Goal: Information Seeking & Learning: Learn about a topic

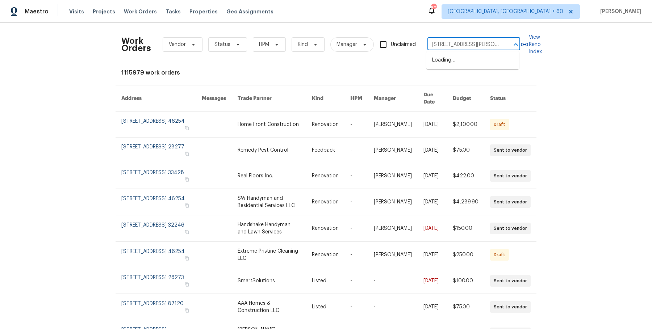
scroll to position [0, 19]
click at [487, 58] on li "172 Stokes Dr, Stockbridge, GA 30281" at bounding box center [473, 64] width 93 height 20
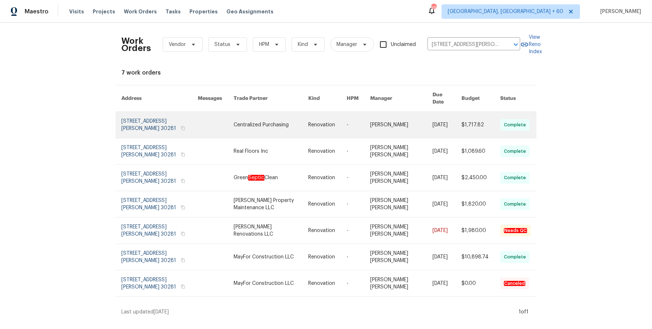
click at [353, 116] on link at bounding box center [359, 125] width 24 height 26
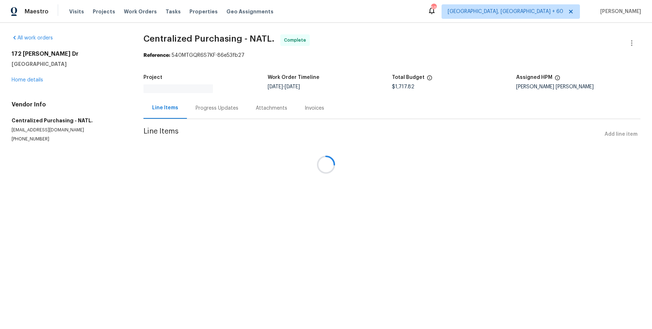
click at [37, 83] on div at bounding box center [326, 164] width 652 height 329
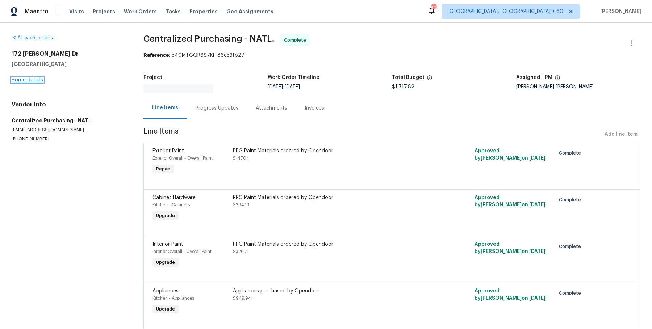
click at [37, 79] on link "Home details" at bounding box center [28, 80] width 32 height 5
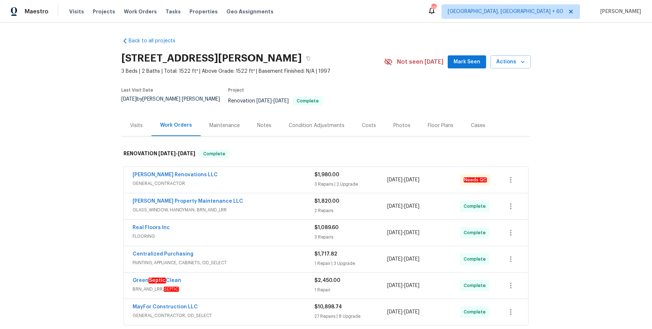
click at [253, 182] on div "Aseem Renovations LLC GENERAL_CONTRACTOR" at bounding box center [224, 179] width 182 height 17
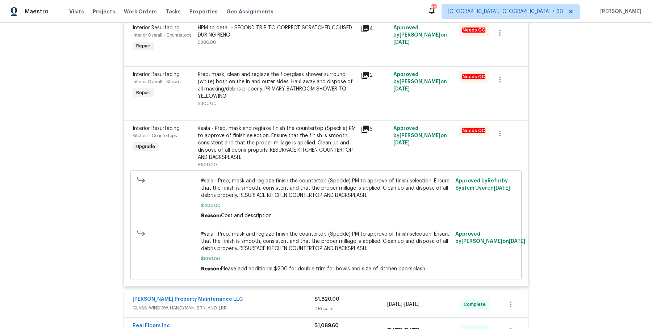
scroll to position [369, 0]
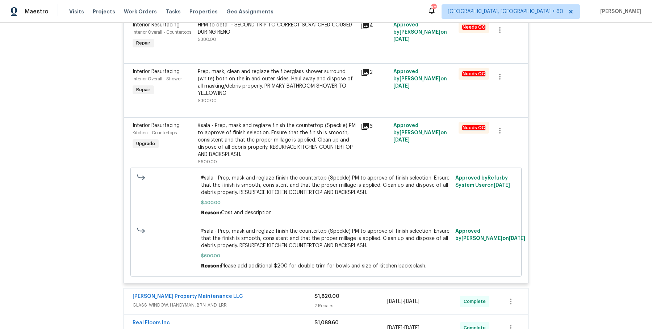
click at [262, 289] on div "Glen Property Maintenance LLC GLASS_WINDOW, HANDYMAN, BRN_AND_LRR $1,820.00 2 R…" at bounding box center [326, 302] width 405 height 26
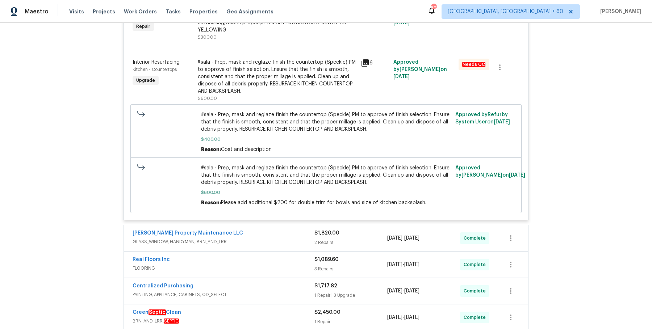
scroll to position [461, 0]
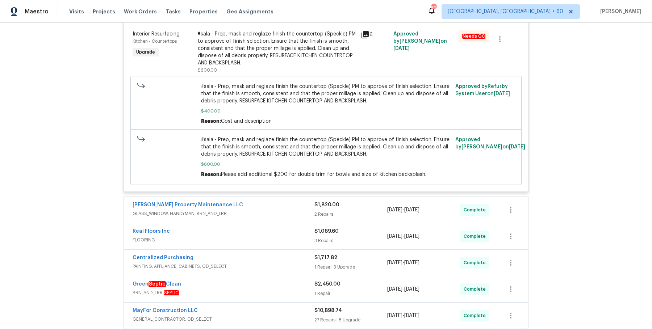
click at [277, 210] on span "GLASS_WINDOW, HANDYMAN, BRN_AND_LRR" at bounding box center [224, 213] width 182 height 7
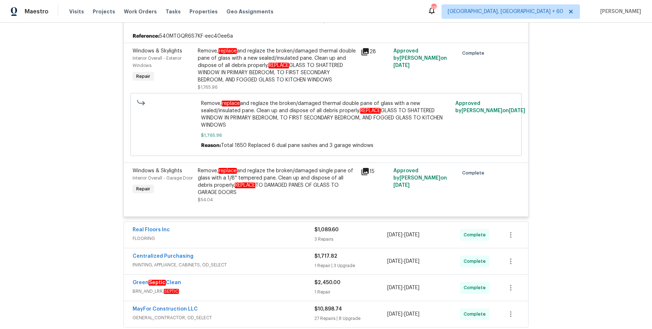
scroll to position [745, 0]
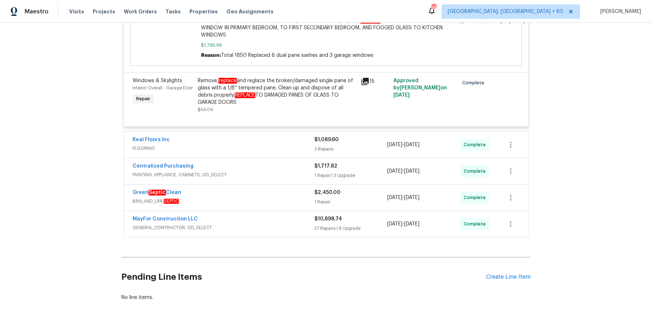
click at [286, 137] on div "Real Floors Inc FLOORING $1,089.60 3 Repairs 8/14/2025 - 8/22/2025 Complete" at bounding box center [326, 145] width 405 height 26
click at [289, 136] on div "Real Floors Inc" at bounding box center [224, 140] width 182 height 9
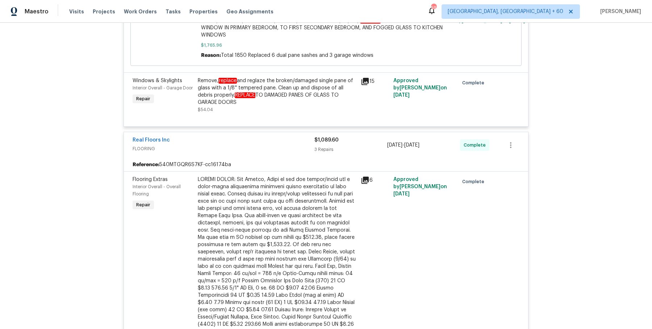
scroll to position [1093, 0]
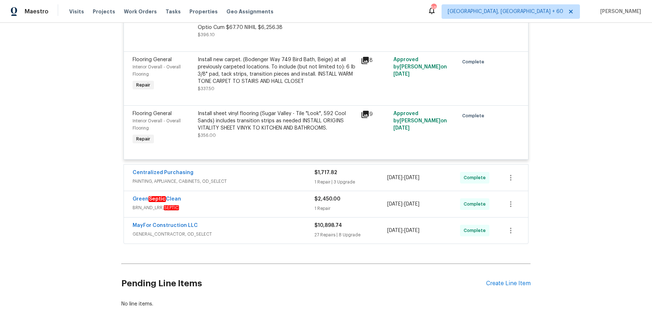
click at [277, 178] on span "PAINTING, APPLIANCE, CABINETS, OD_SELECT" at bounding box center [224, 181] width 182 height 7
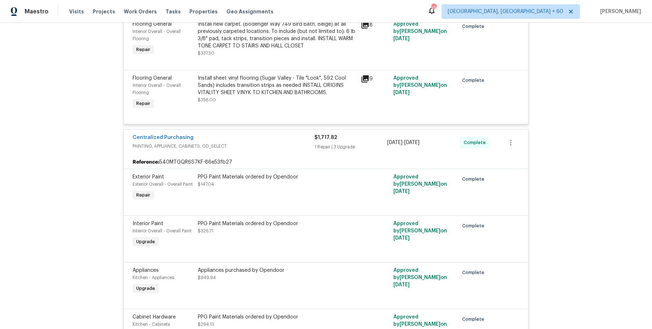
scroll to position [1299, 0]
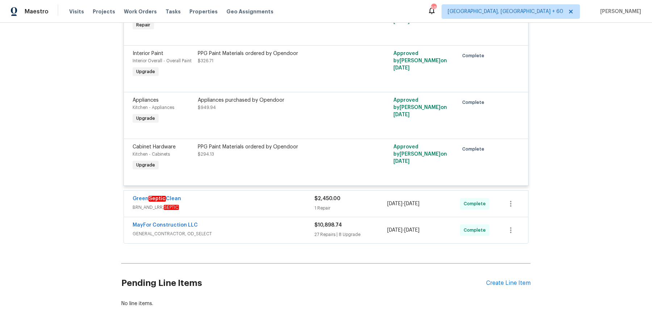
click at [272, 191] on div "Green Septic Clean BRN_AND_LRR, SEPTIC $2,450.00 1 Repair 8/14/2025 - 8/22/2025…" at bounding box center [326, 204] width 405 height 26
click at [269, 195] on div "Green Septic Clean" at bounding box center [224, 199] width 182 height 9
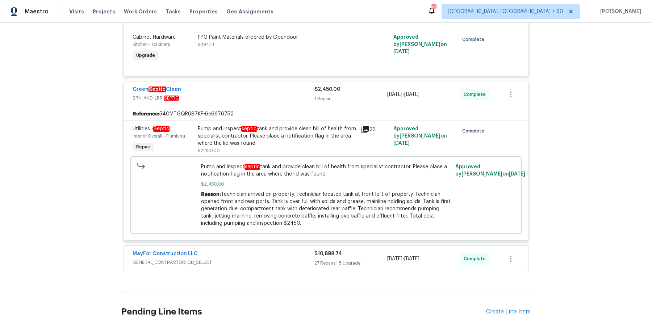
scroll to position [1437, 0]
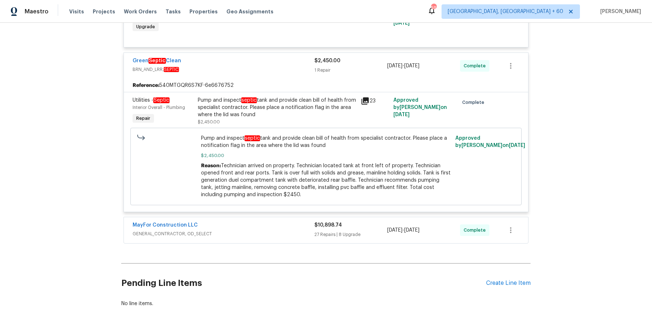
click at [262, 222] on div "MayFor Construction LLC" at bounding box center [224, 226] width 182 height 9
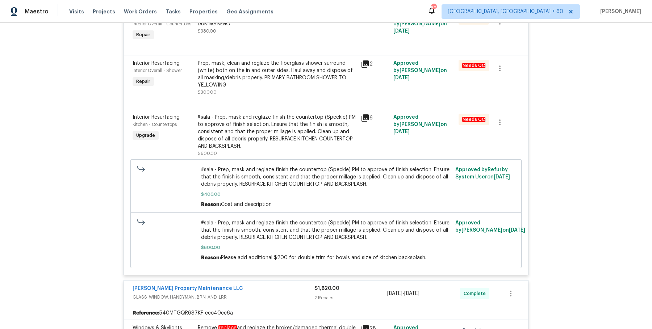
scroll to position [0, 0]
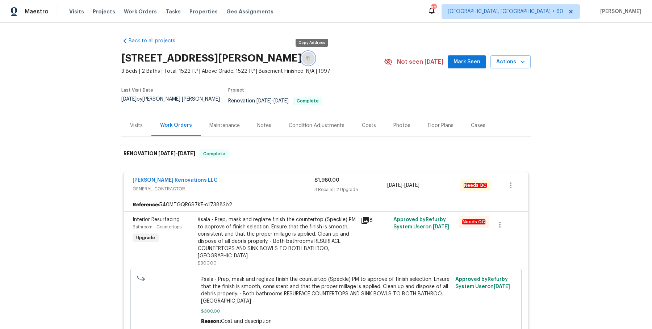
click at [314, 61] on button "button" at bounding box center [308, 58] width 13 height 13
click at [308, 57] on button "button" at bounding box center [308, 58] width 13 height 13
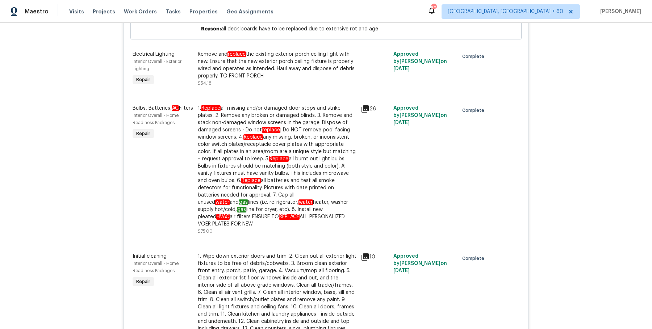
scroll to position [1295, 0]
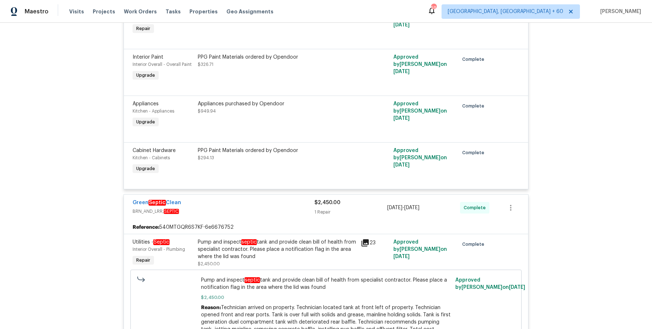
click at [255, 239] on div "Pump and inspect septic tank and provide clean bill of health from specialist c…" at bounding box center [277, 250] width 159 height 22
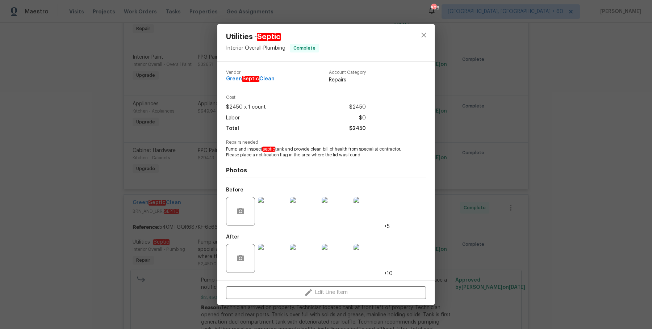
click at [262, 253] on img at bounding box center [272, 258] width 29 height 29
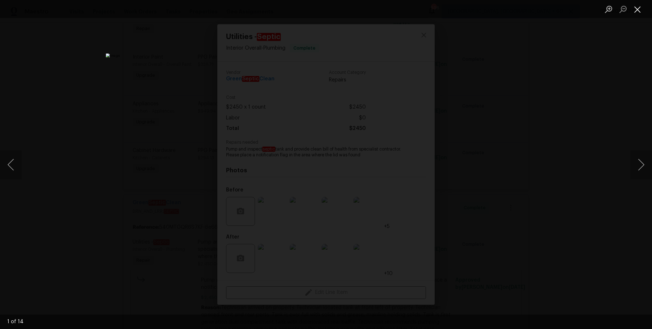
click at [638, 12] on button "Close lightbox" at bounding box center [638, 9] width 14 height 13
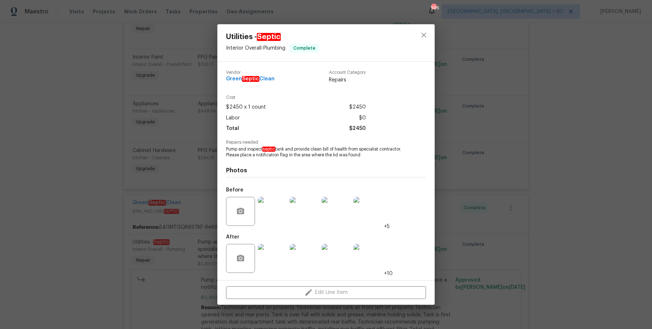
click at [554, 101] on div "Utilities - Septic Interior Overall - Plumbing Complete Vendor Green Septic Cle…" at bounding box center [326, 164] width 652 height 329
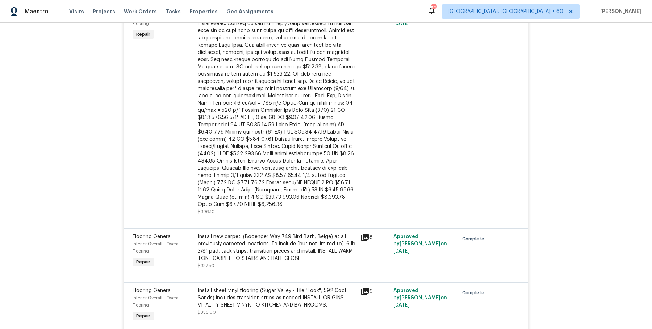
scroll to position [916, 0]
click at [256, 146] on div at bounding box center [277, 106] width 159 height 203
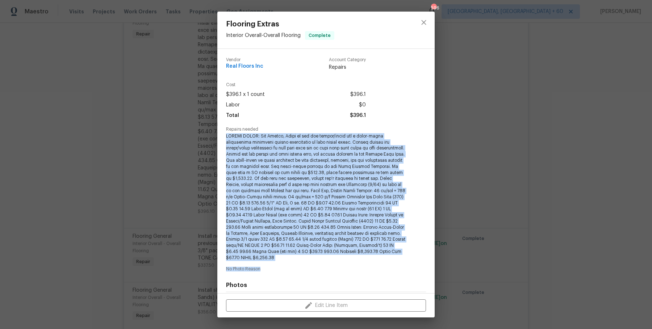
drag, startPoint x: 227, startPoint y: 137, endPoint x: 399, endPoint y: 248, distance: 205.3
click at [410, 257] on div "Vendor Real Floors Inc Account Category Repairs Cost $396.1 x 1 count $396.1 La…" at bounding box center [326, 222] width 200 height 341
copy span "CHANGE ORDER: Hey Marcos, Below is the pdf layout/quote for a sheet-vinyl repla…"
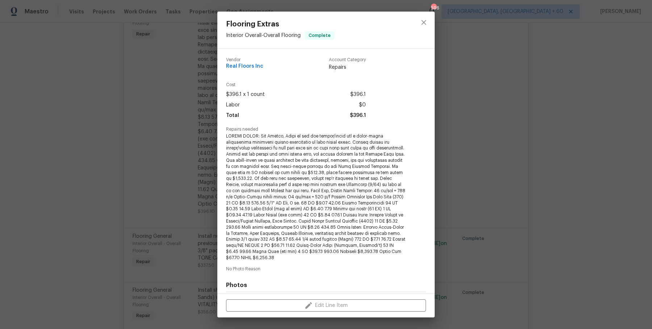
click at [359, 129] on span "Repairs needed" at bounding box center [326, 129] width 200 height 5
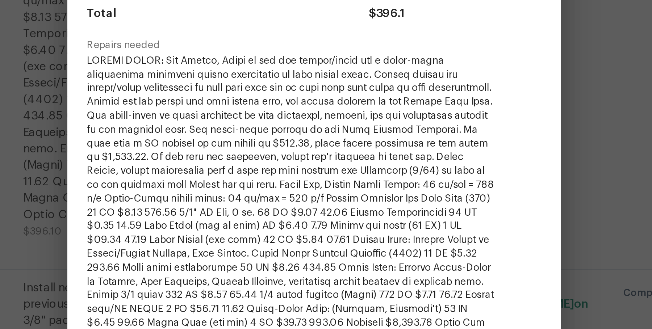
click at [455, 172] on div "Flooring Extras Interior Overall - Overall Flooring Complete Vendor Real Floors…" at bounding box center [326, 164] width 652 height 329
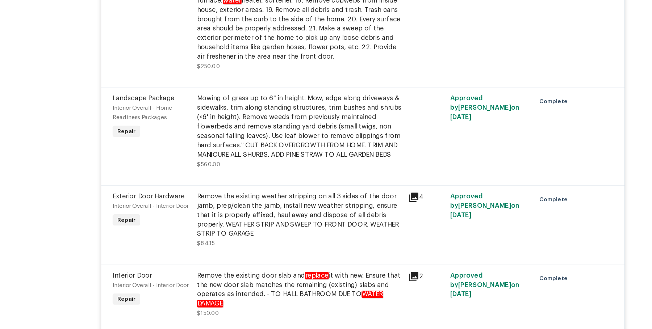
scroll to position [2738, 0]
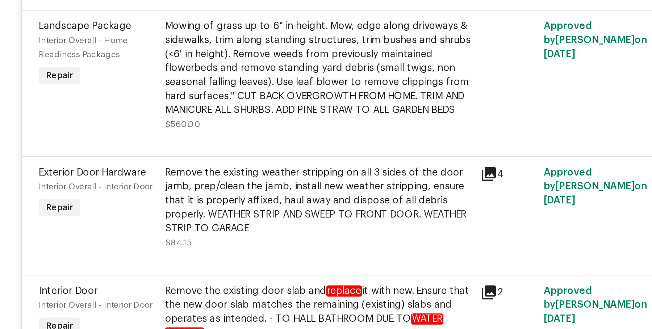
click at [248, 248] on div "Remove the existing door slab and replace it with new. Ensure that the new door…" at bounding box center [277, 262] width 159 height 29
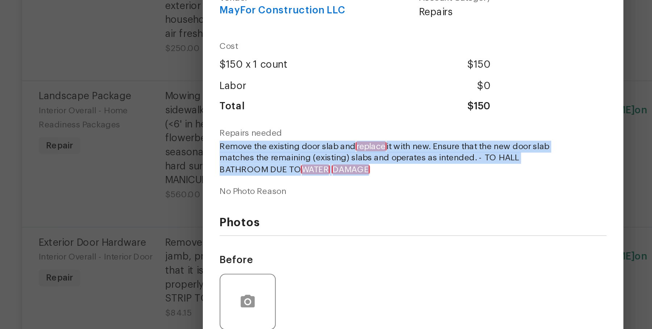
drag, startPoint x: 224, startPoint y: 139, endPoint x: 281, endPoint y: 155, distance: 58.6
click at [281, 155] on div "Vendor MayFor Construction LLC Account Category Repairs Cost $150 x 1 count $15…" at bounding box center [325, 171] width 217 height 237
copy span "Remove the existing door slab and replace it with new. Ensure that the new door…"
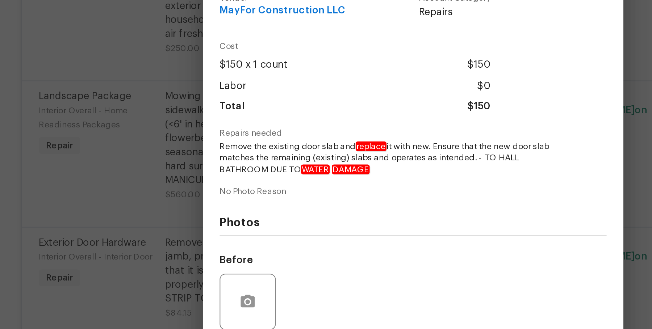
click at [255, 174] on div "Photos Before After" at bounding box center [326, 226] width 200 height 119
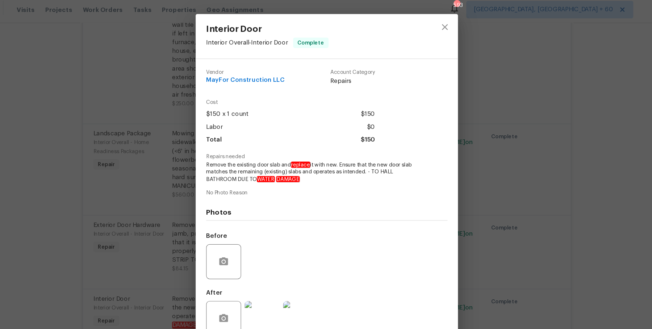
click at [494, 176] on div "Interior Door Interior Overall - Interior Door Complete Vendor MayFor Construct…" at bounding box center [326, 164] width 652 height 329
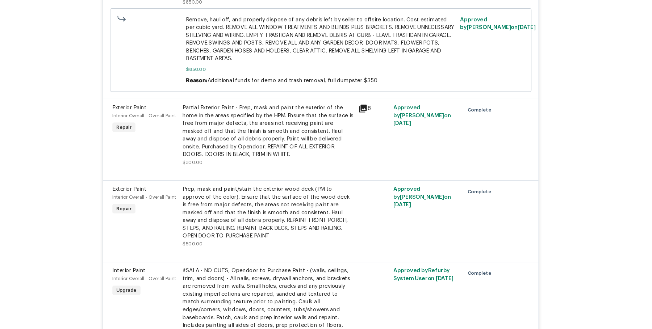
scroll to position [3277, 0]
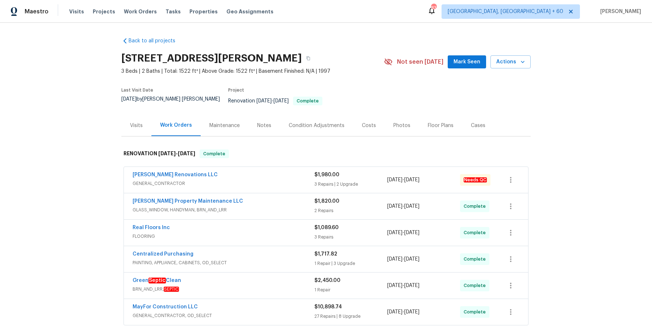
click at [135, 122] on div "Visits" at bounding box center [136, 125] width 13 height 7
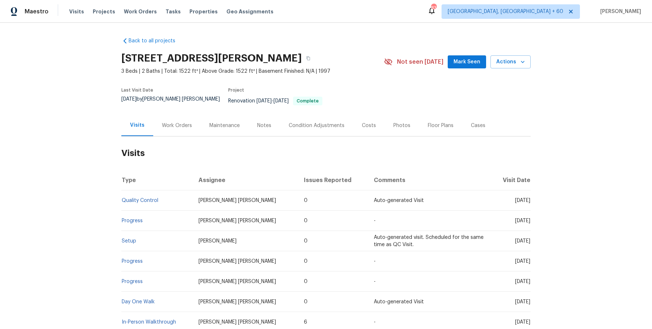
click at [130, 239] on td "Setup" at bounding box center [156, 241] width 71 height 20
click at [138, 231] on td "Setup" at bounding box center [156, 241] width 71 height 20
click at [129, 239] on span "Setup" at bounding box center [129, 241] width 14 height 5
click at [127, 239] on link "Setup" at bounding box center [129, 241] width 14 height 5
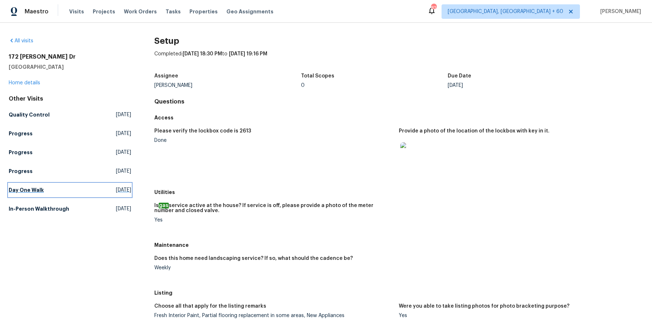
click at [42, 190] on link "Day One Walk Thu, Aug 14 2025" at bounding box center [70, 190] width 123 height 13
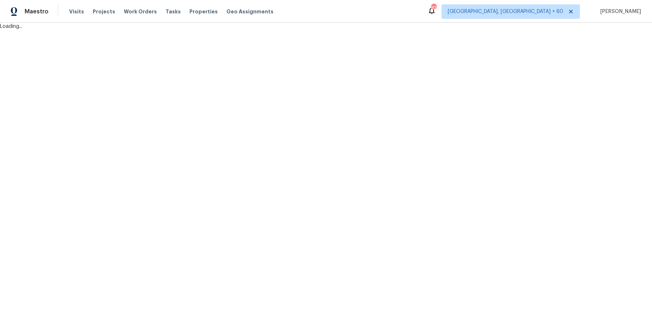
click at [415, 30] on html "Maestro Visits Projects Work Orders Tasks Properties Geo Assignments 824 Albuqu…" at bounding box center [326, 15] width 652 height 30
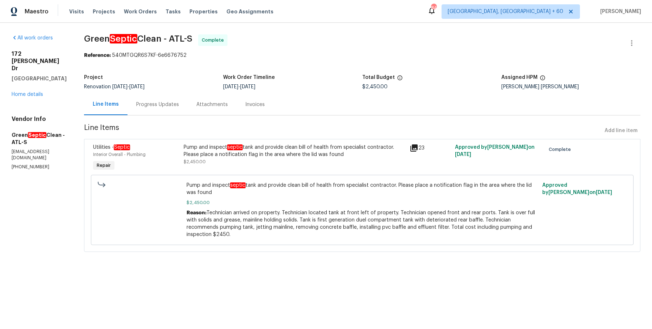
click at [183, 115] on div "Progress Updates" at bounding box center [158, 104] width 60 height 21
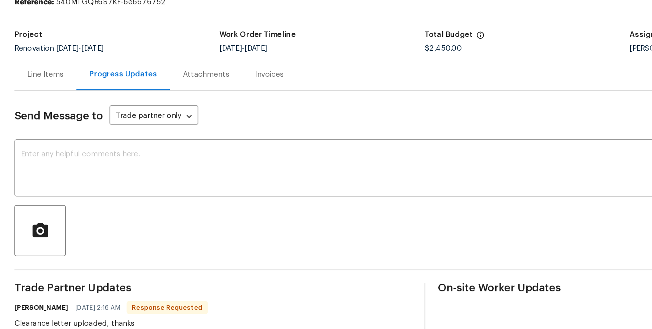
click at [214, 105] on div "Attachments" at bounding box center [215, 104] width 32 height 7
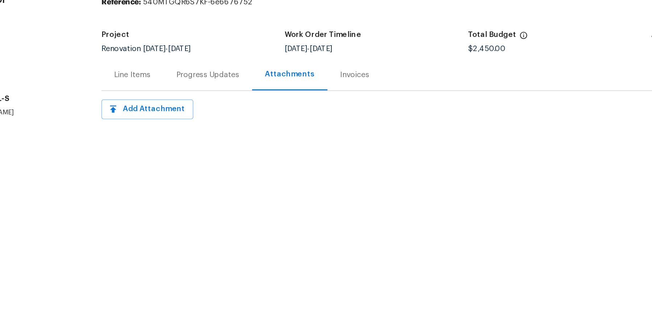
click at [313, 109] on div "Invoices" at bounding box center [315, 104] width 37 height 21
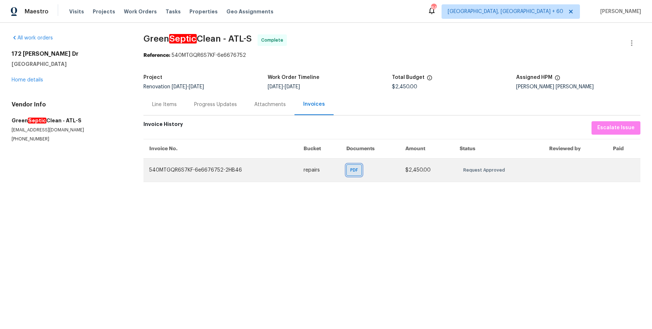
click at [357, 175] on div "PDF" at bounding box center [355, 171] width 16 height 12
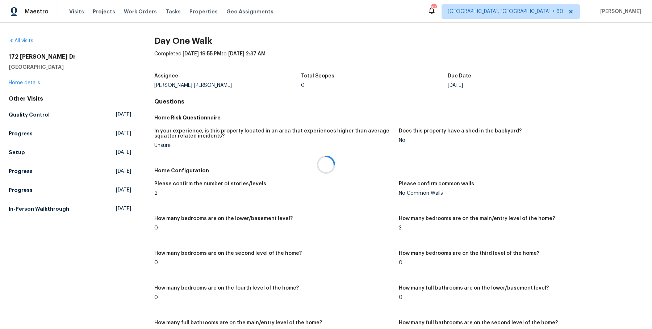
click at [295, 204] on div at bounding box center [326, 164] width 652 height 329
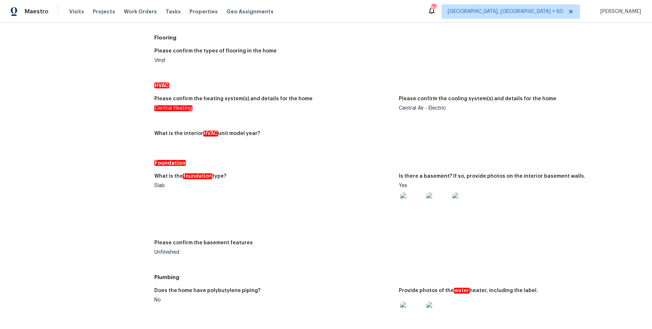
scroll to position [42, 0]
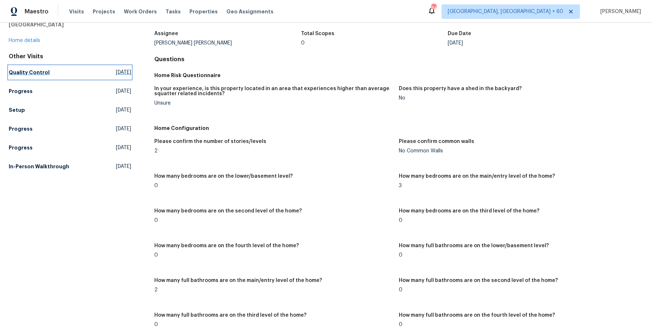
click at [40, 71] on h5 "Quality Control" at bounding box center [29, 72] width 41 height 7
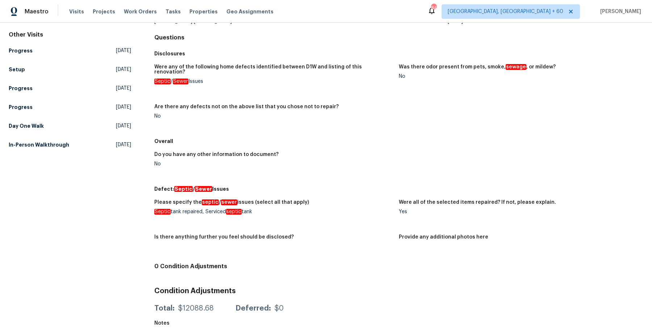
scroll to position [63, 0]
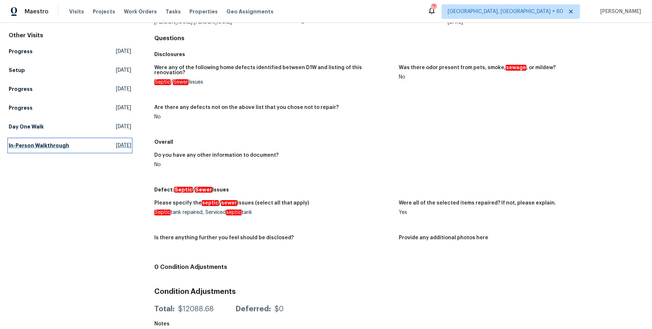
click at [61, 144] on h5 "In-Person Walkthrough" at bounding box center [39, 145] width 61 height 7
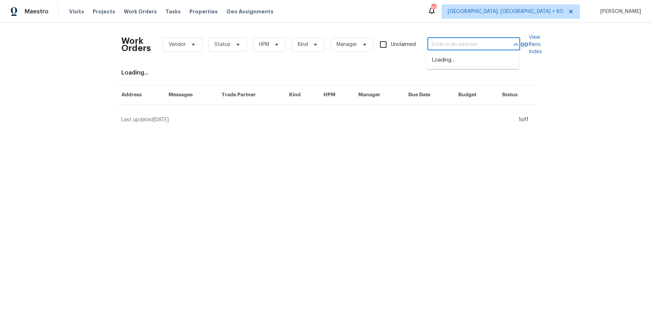
type input "[STREET_ADDRESS]"
click at [481, 66] on li "10 Maplecroft St, Greenville, SC 29609" at bounding box center [473, 60] width 93 height 12
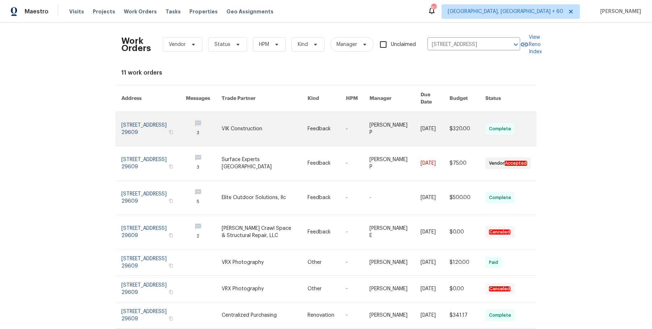
click at [339, 123] on link at bounding box center [327, 129] width 38 height 34
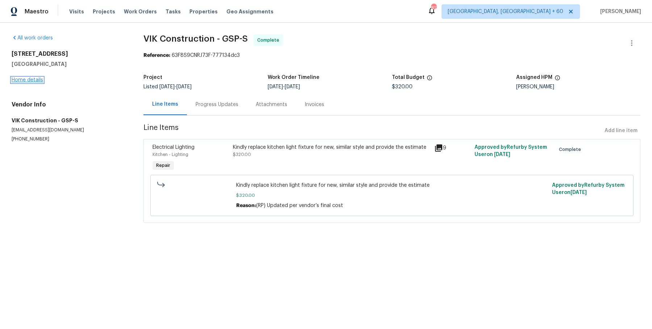
click at [24, 80] on link "Home details" at bounding box center [28, 80] width 32 height 5
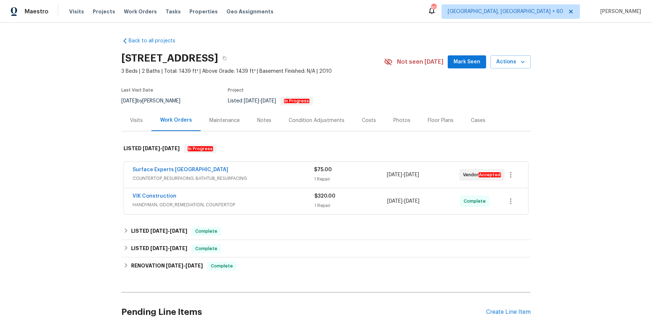
click at [261, 175] on span "COUNTERTOP_RESURFACING, BATHTUB_RESURFACING" at bounding box center [224, 178] width 182 height 7
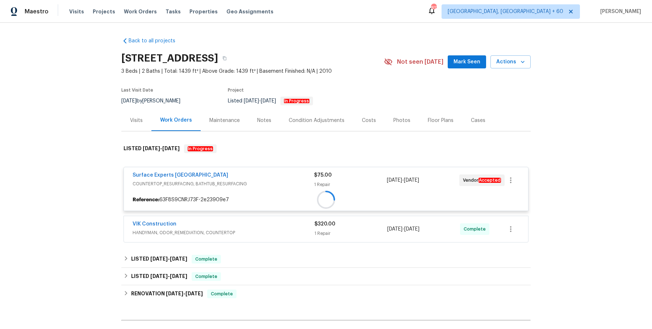
scroll to position [59, 0]
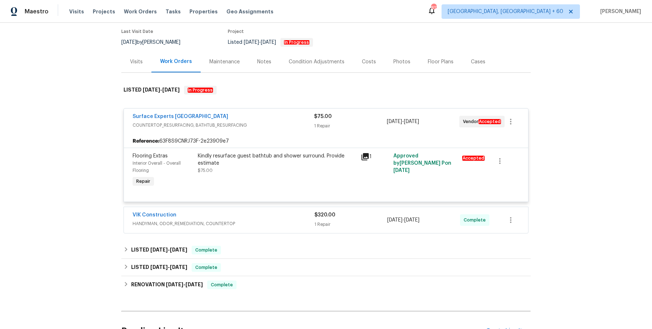
click at [252, 214] on div "VIK Construction" at bounding box center [224, 216] width 182 height 9
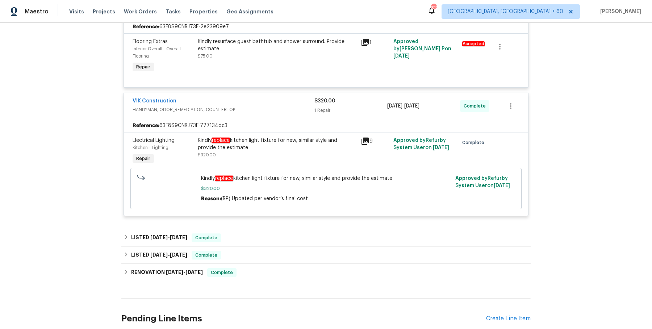
scroll to position [179, 0]
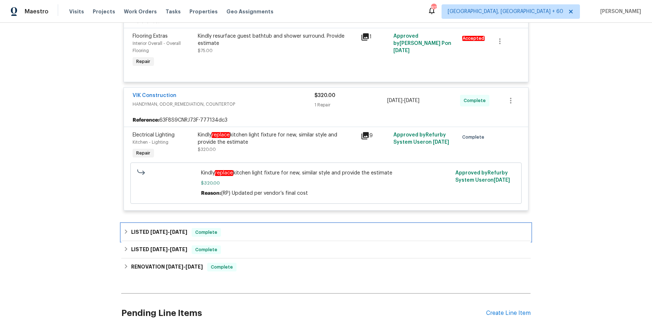
click at [272, 231] on div "LISTED 8/14/25 - 8/20/25 Complete" at bounding box center [326, 232] width 405 height 9
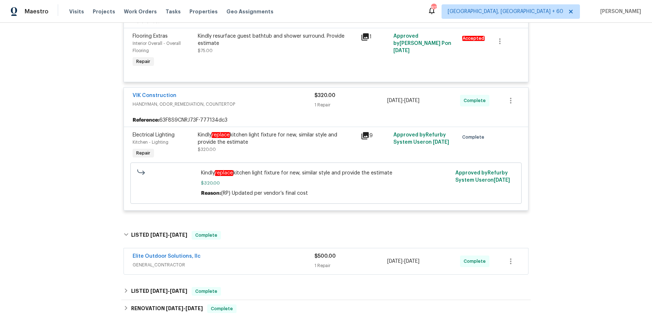
click at [264, 256] on div "Elite Outdoor Solutions, llc" at bounding box center [224, 257] width 182 height 9
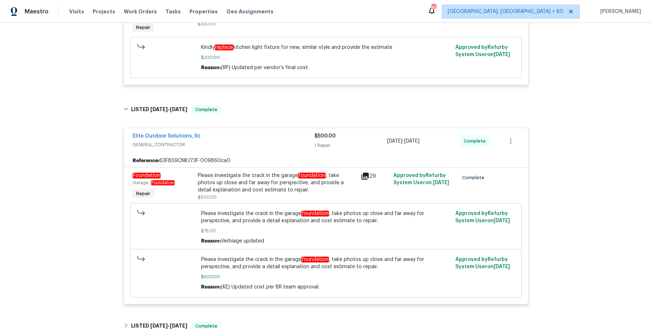
scroll to position [319, 0]
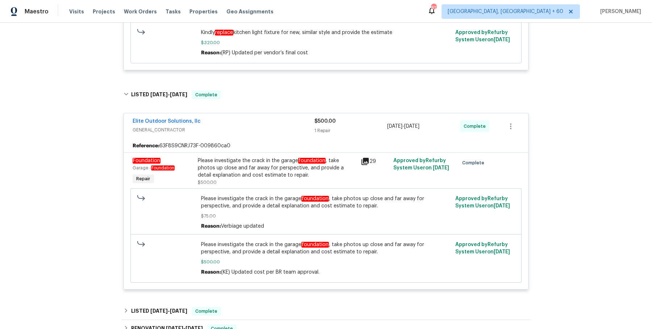
click at [261, 175] on div "Please investigate the crack in the garage foundation , take photos up close an…" at bounding box center [277, 168] width 159 height 22
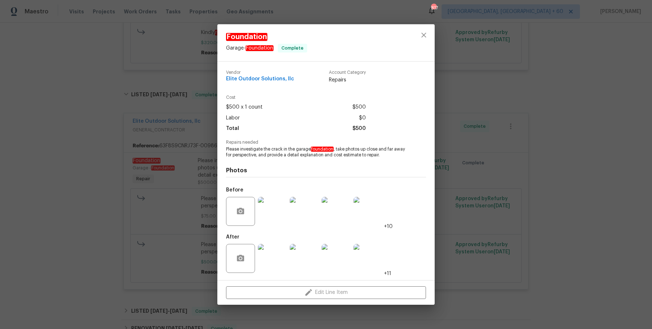
click at [277, 215] on img at bounding box center [272, 211] width 29 height 29
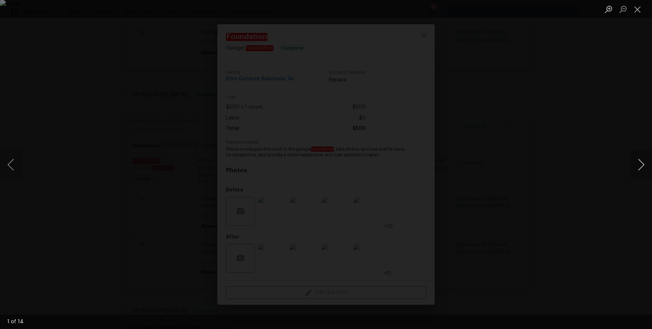
click at [639, 169] on button "Next image" at bounding box center [642, 164] width 22 height 29
click at [603, 111] on div "Lightbox" at bounding box center [326, 164] width 652 height 329
click at [607, 98] on div "Lightbox" at bounding box center [326, 164] width 652 height 329
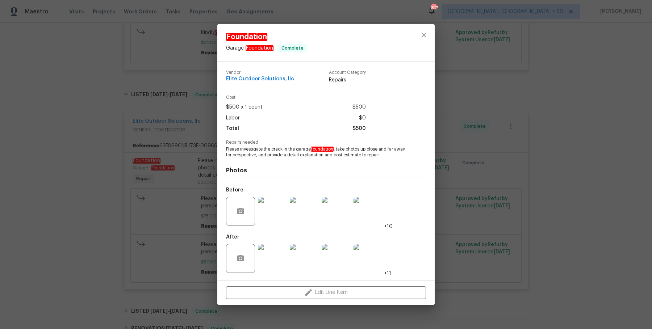
click at [494, 59] on div "Foundation Garage - Foundation Complete Vendor Elite Outdoor Solutions, llc Acc…" at bounding box center [326, 164] width 652 height 329
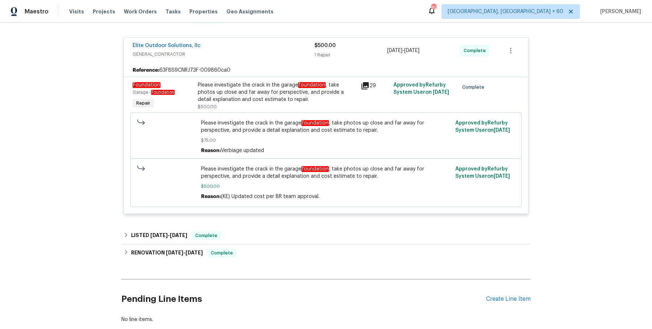
scroll to position [414, 0]
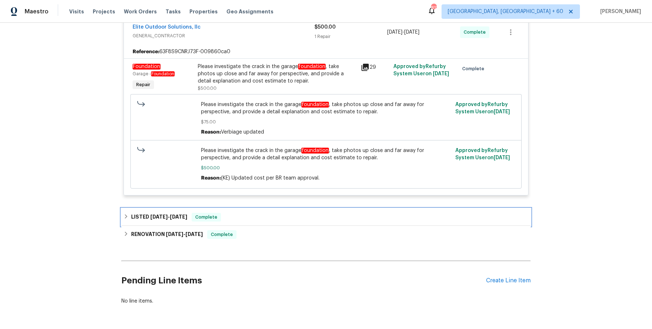
click at [310, 222] on div "LISTED 2/19/25 - 3/6/25 Complete" at bounding box center [326, 217] width 410 height 17
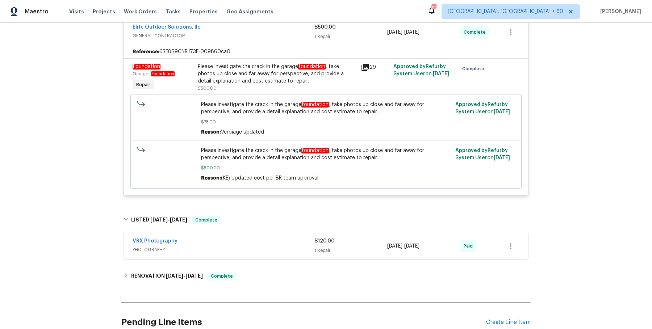
click at [294, 238] on div "VRX Photography" at bounding box center [224, 242] width 182 height 9
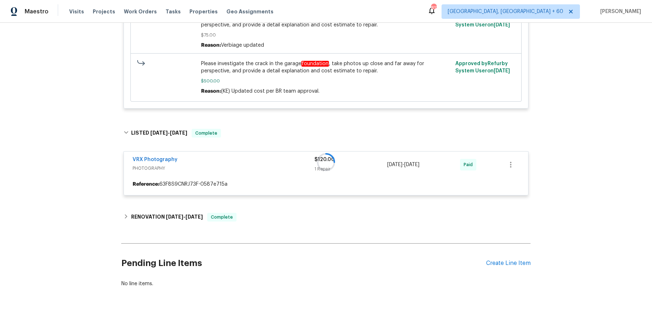
scroll to position [504, 0]
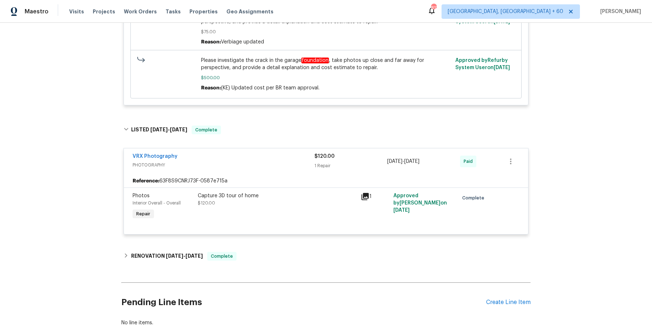
click at [261, 254] on div "RENOVATION 2/10/25 - 2/13/25 Complete" at bounding box center [326, 256] width 405 height 9
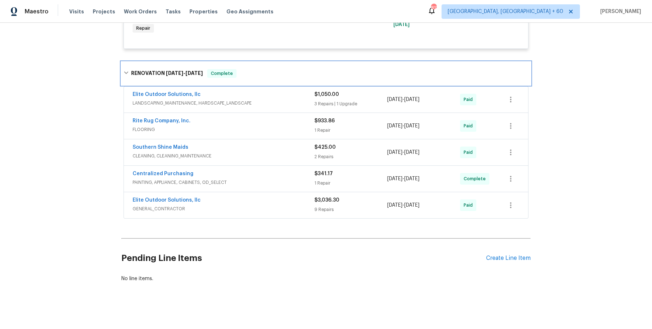
scroll to position [0, 0]
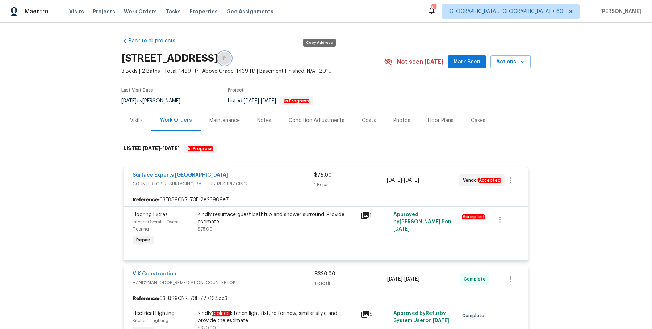
click at [231, 58] on button "button" at bounding box center [224, 58] width 13 height 13
click at [140, 11] on span "Work Orders" at bounding box center [140, 11] width 33 height 7
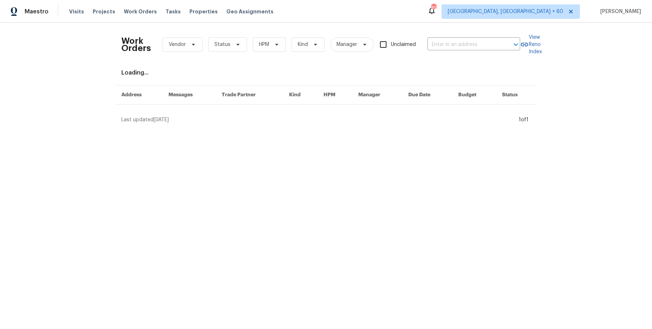
click at [463, 37] on div "Work Orders Vendor Status HPM Kind Manager Unclaimed ​" at bounding box center [320, 45] width 399 height 32
click at [460, 42] on input "text" at bounding box center [464, 44] width 72 height 11
paste input "125 Johnsons Walk Stockbridge, GA 30281"
type input "125 Johnsons Walk Stockbridge, GA 30281"
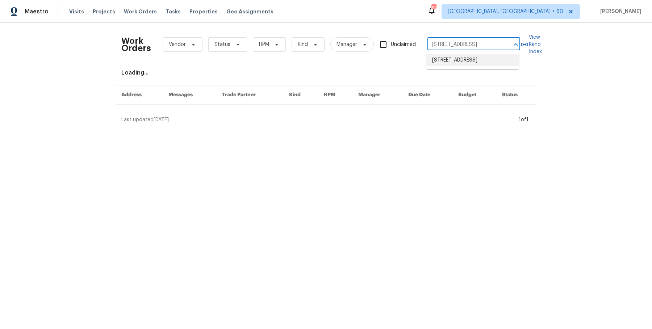
click at [450, 61] on li "125 Johnsons Walk, Stockbridge, GA 30281" at bounding box center [473, 60] width 93 height 12
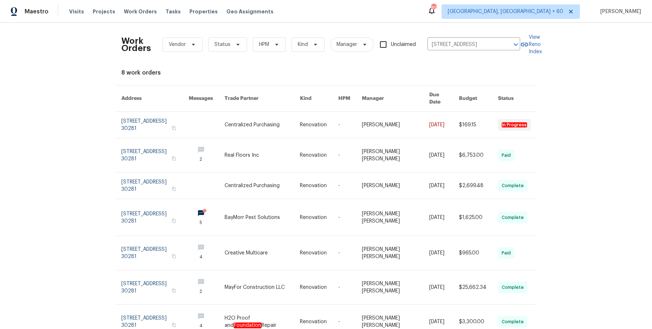
click at [291, 126] on link at bounding box center [262, 125] width 75 height 26
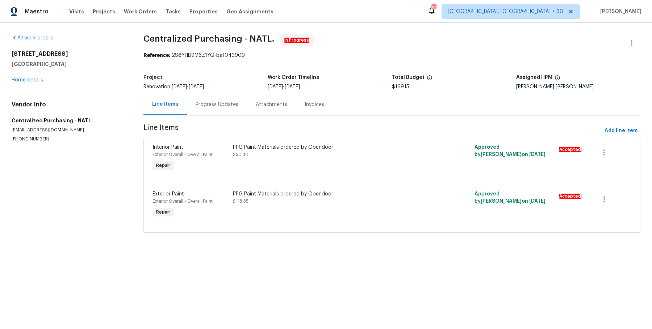
click at [30, 83] on div "125 Johnsons Walk Stockbridge, GA 30281 Home details" at bounding box center [69, 66] width 115 height 33
click at [32, 80] on link "Home details" at bounding box center [28, 80] width 32 height 5
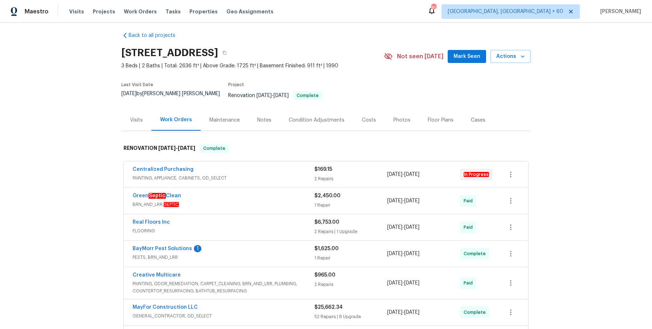
click at [239, 166] on div "Centralized Purchasing" at bounding box center [224, 170] width 182 height 9
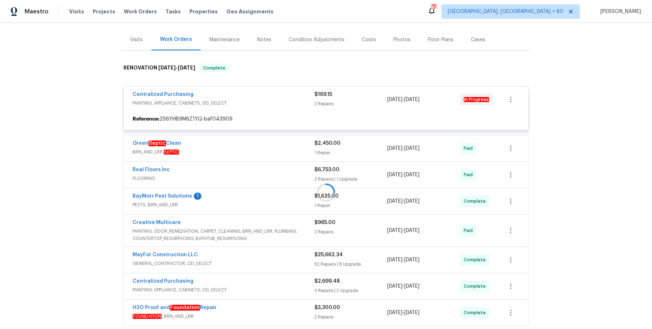
scroll to position [88, 0]
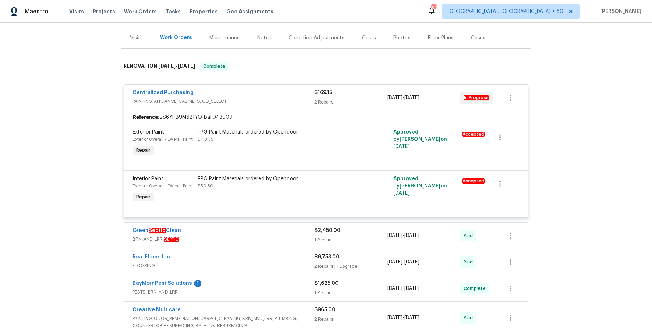
click at [232, 241] on div "Green Septic Clean BRN_AND_LRR, SEPTIC $2,450.00 1 Repair 8/4/2025 - 8/15/2025 …" at bounding box center [326, 236] width 405 height 26
click at [233, 236] on span "BRN_AND_LRR, SEPTIC" at bounding box center [224, 239] width 182 height 7
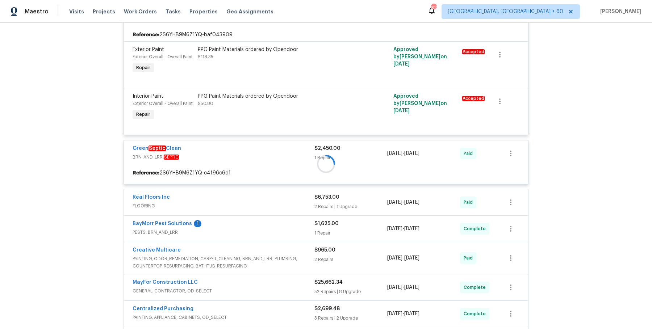
scroll to position [174, 0]
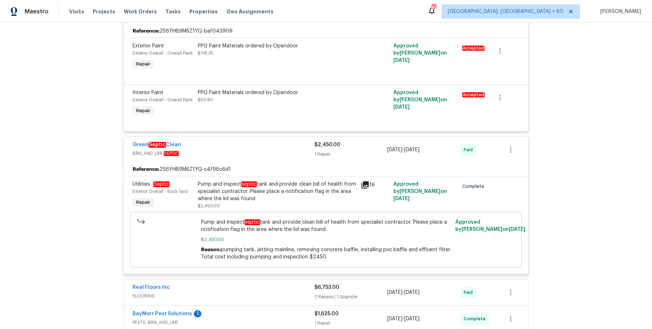
click at [220, 293] on span "FLOORING" at bounding box center [224, 296] width 182 height 7
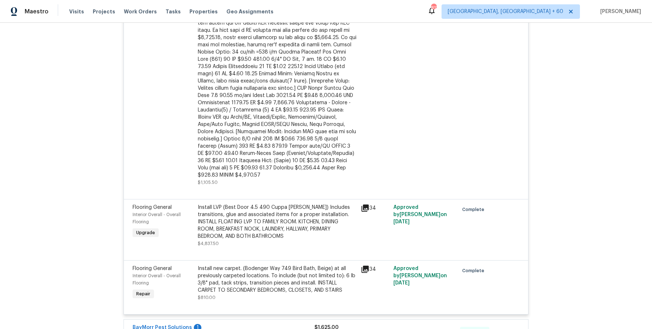
scroll to position [771, 0]
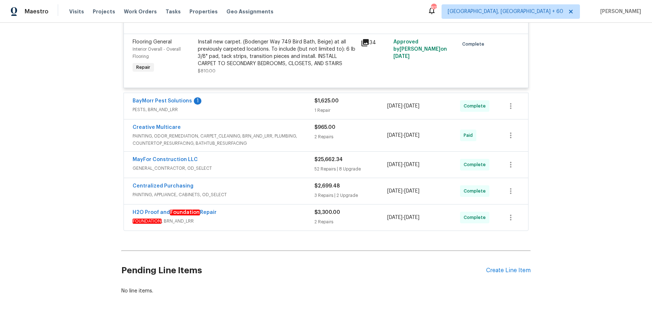
click at [278, 101] on div "BayMorr Pest Solutions 1 PESTS, BRN_AND_LRR" at bounding box center [224, 106] width 182 height 17
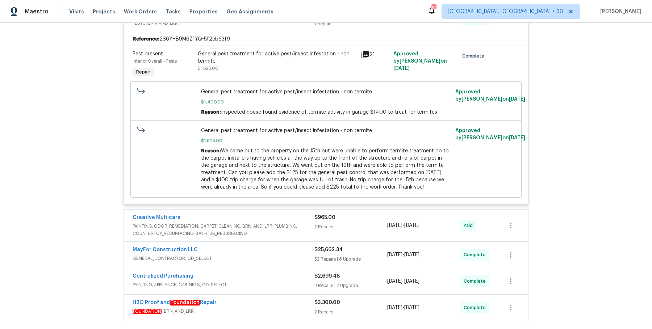
scroll to position [948, 0]
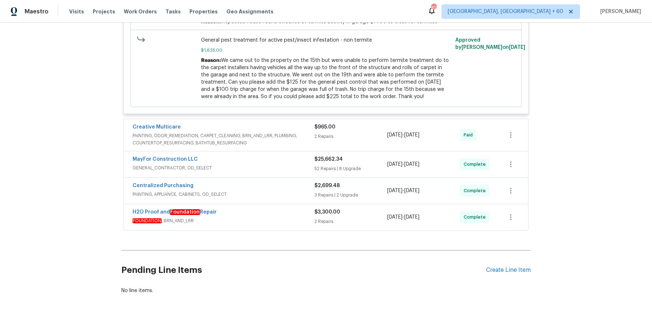
click at [297, 132] on span "PAINTING, ODOR_REMEDIATION, CARPET_CLEANING, BRN_AND_LRR, PLUMBING, COUNTERTOP_…" at bounding box center [224, 139] width 182 height 14
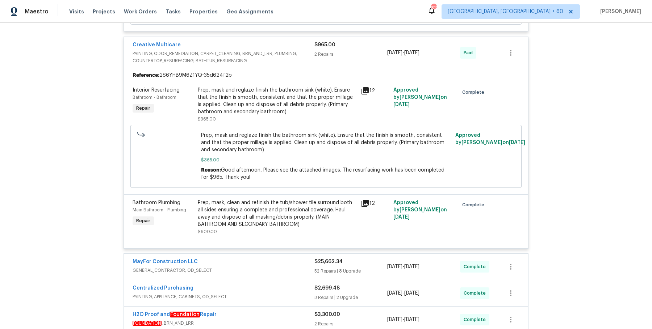
scroll to position [1048, 0]
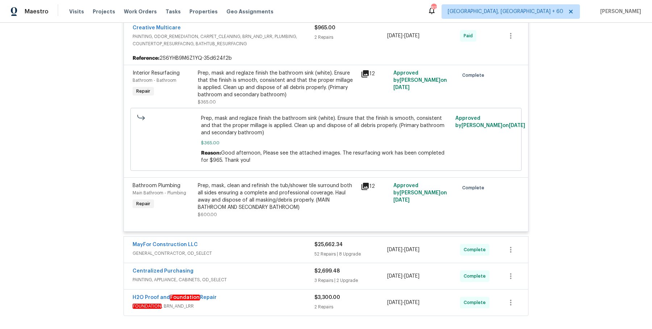
click at [269, 241] on div "MayFor Construction LLC" at bounding box center [224, 245] width 182 height 9
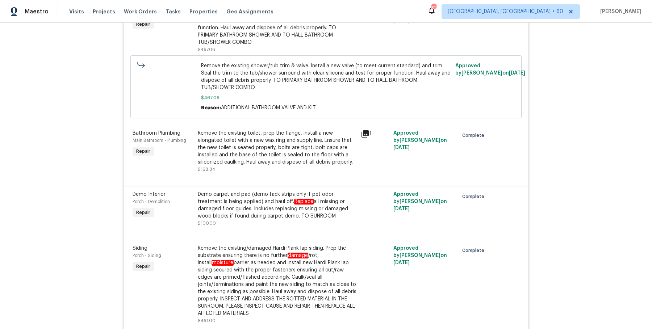
scroll to position [5723, 0]
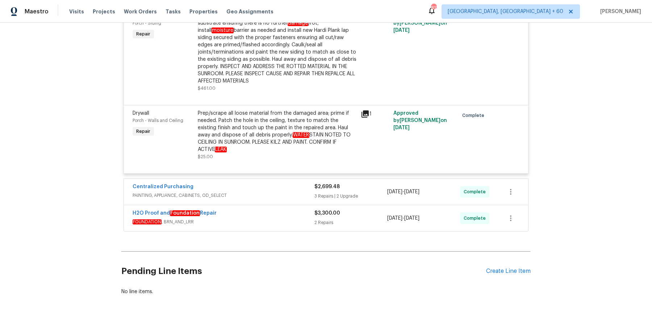
click at [277, 192] on span "PAINTING, APPLIANCE, CABINETS, OD_SELECT" at bounding box center [224, 195] width 182 height 7
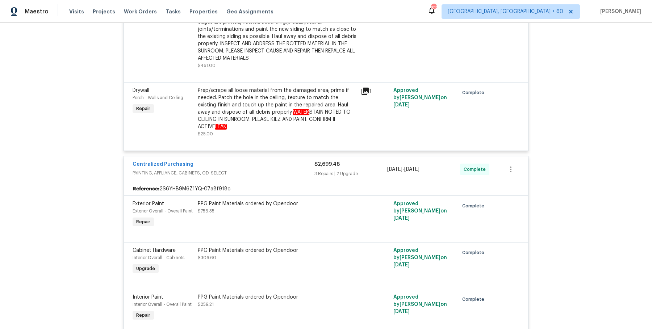
scroll to position [5975, 0]
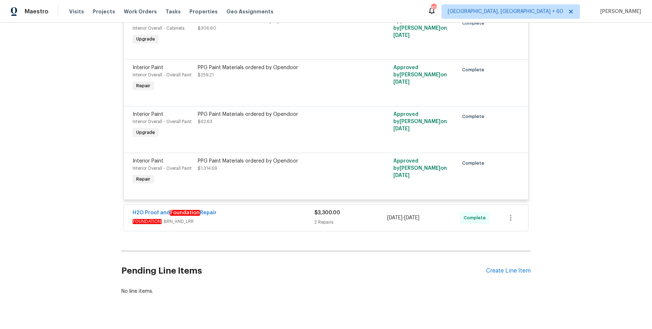
click at [291, 210] on div "H2O Proof and Foundation Repair" at bounding box center [224, 214] width 182 height 9
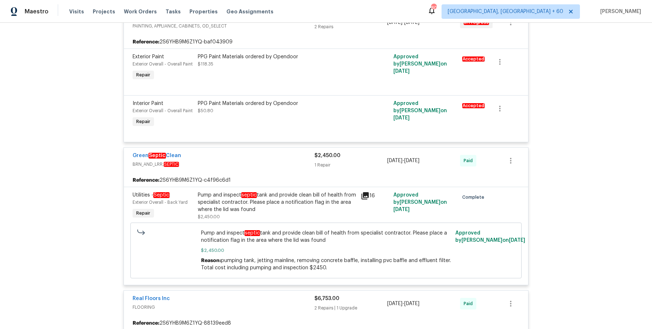
scroll to position [162, 0]
click at [307, 192] on div "Pump and inspect septic tank and provide clean bill of health from specialist c…" at bounding box center [277, 203] width 159 height 22
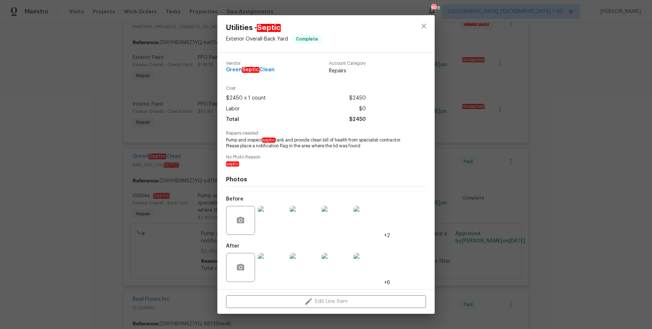
click at [450, 201] on div "Utilities - Septic Exterior Overall - Back Yard Complete Vendor Green Septic Cl…" at bounding box center [326, 164] width 652 height 329
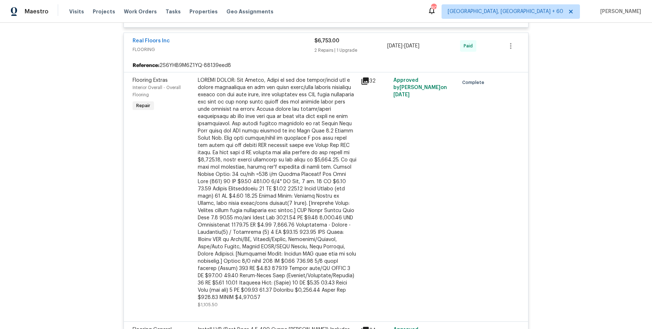
scroll to position [416, 0]
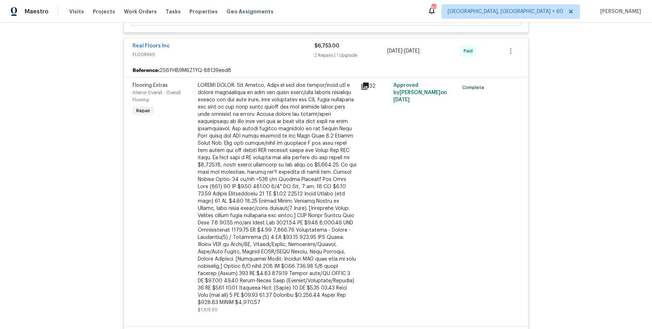
click at [258, 128] on div at bounding box center [277, 194] width 159 height 225
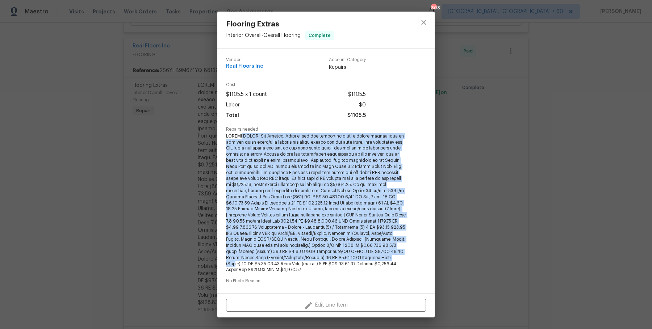
drag, startPoint x: 244, startPoint y: 136, endPoint x: 370, endPoint y: 258, distance: 176.1
click at [370, 258] on span at bounding box center [316, 203] width 180 height 140
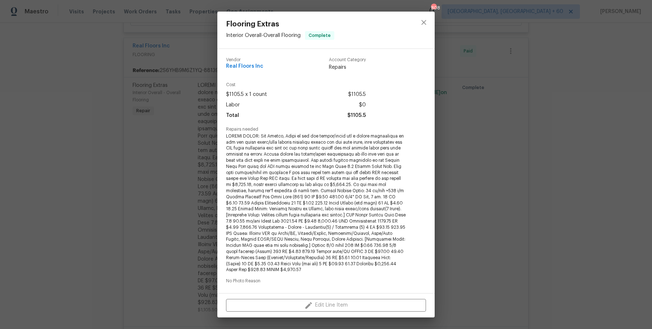
click at [300, 166] on span at bounding box center [316, 203] width 180 height 140
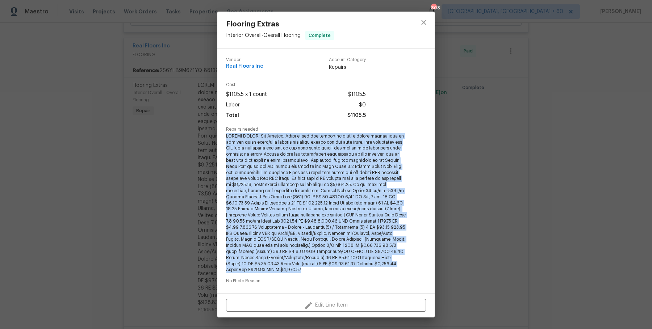
drag, startPoint x: 226, startPoint y: 136, endPoint x: 394, endPoint y: 273, distance: 216.2
click at [394, 273] on span at bounding box center [316, 203] width 180 height 140
copy span "CHANGE ORDER: Hey Marcos, Below is the pdf layout/quote for a carpet replacemen…"
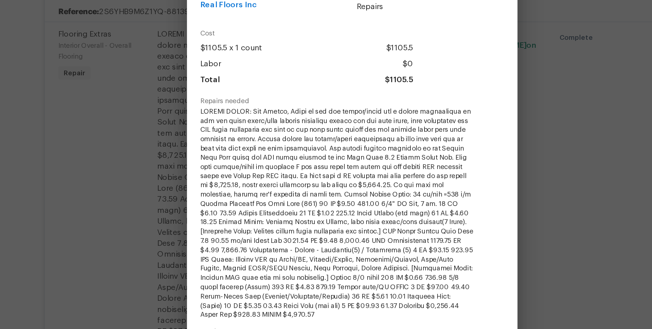
click at [449, 167] on div "Flooring Extras Interior Overall - Overall Flooring Complete Vendor Real Floors…" at bounding box center [326, 164] width 652 height 329
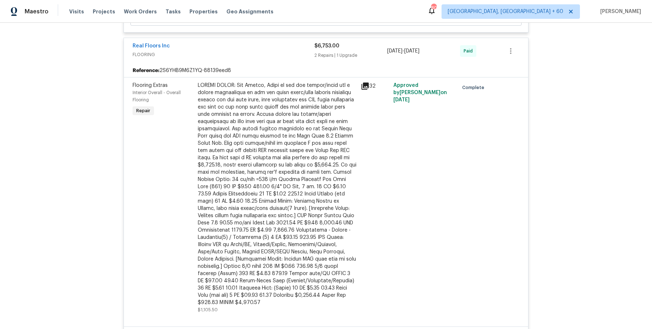
scroll to position [562, 0]
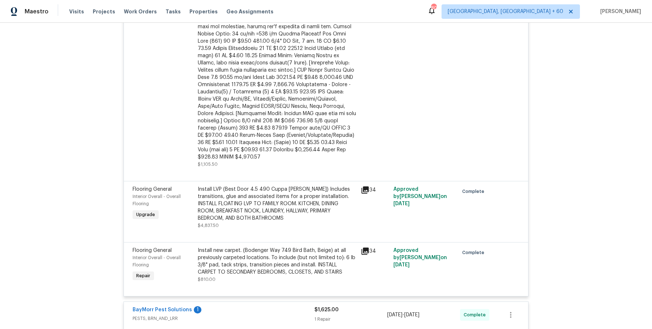
click at [245, 191] on div "Install LVP (Best Door 4.5 490 Cuppa Joe) Includes transitions, glue and associ…" at bounding box center [277, 204] width 159 height 36
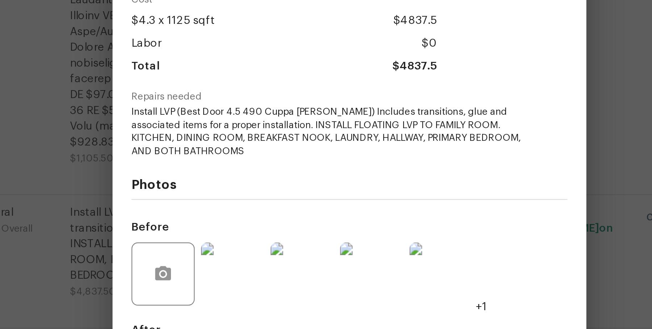
drag, startPoint x: 343, startPoint y: 148, endPoint x: 364, endPoint y: 151, distance: 21.2
click at [364, 151] on span "Install LVP (Best Door 4.5 490 Cuppa Joe) Includes transitions, glue and associ…" at bounding box center [316, 152] width 180 height 24
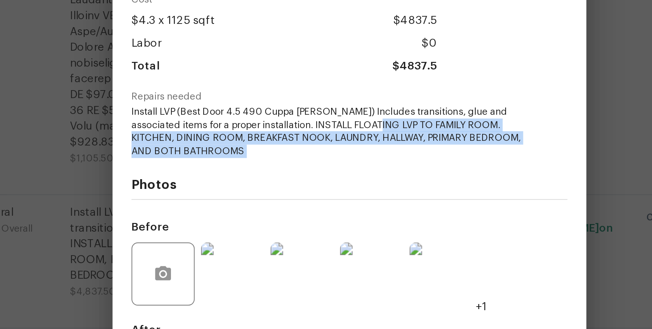
drag, startPoint x: 343, startPoint y: 149, endPoint x: 368, endPoint y: 169, distance: 31.8
click at [368, 169] on div "Vendor Real Floors Inc Account Category Renovations Cost $4.3 x 1125 sqft $4837…" at bounding box center [326, 171] width 200 height 225
copy span "FAMILY ROOM. KITCHEN, DINING ROOM, BREAKFAST NOOK, LAUNDRY, HALLWAY, PRIMARY BE…"
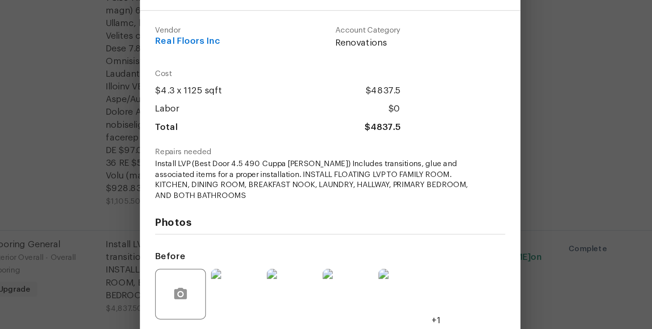
click at [452, 178] on div "Flooring General Interior Overall - Overall Flooring Complete Vendor Real Floor…" at bounding box center [326, 164] width 652 height 329
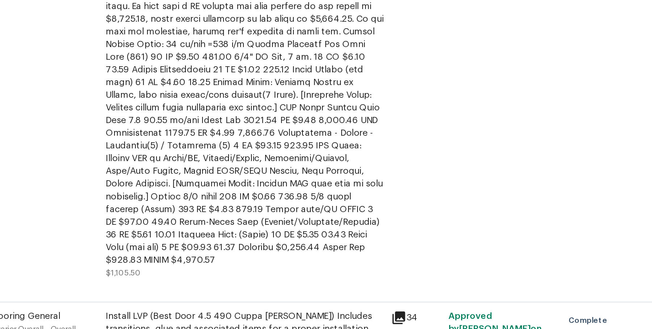
scroll to position [496, 0]
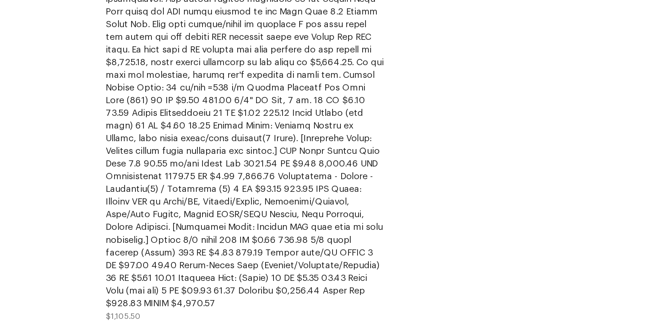
click at [319, 133] on div at bounding box center [277, 114] width 159 height 225
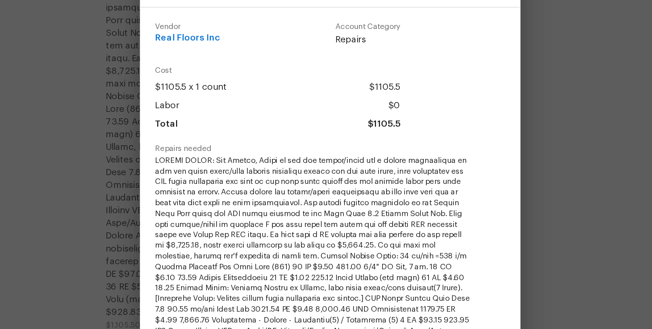
click at [439, 128] on div "Flooring Extras Interior Overall - Overall Flooring Complete Vendor Real Floors…" at bounding box center [326, 164] width 652 height 329
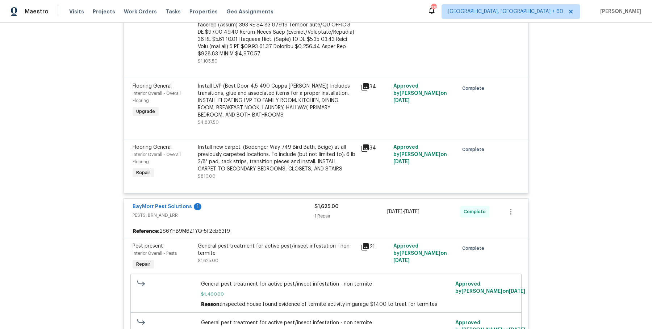
scroll to position [764, 0]
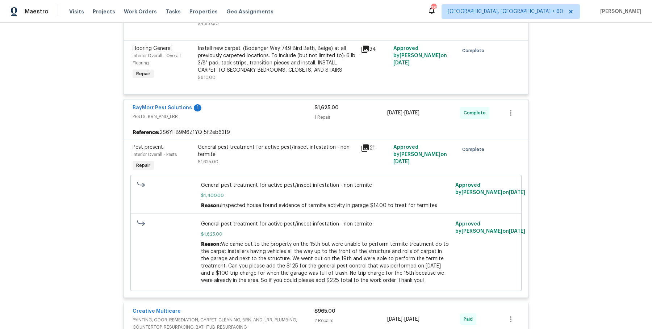
click at [222, 144] on div "General pest treatment for active pest/insect infestation - non termite" at bounding box center [277, 151] width 159 height 14
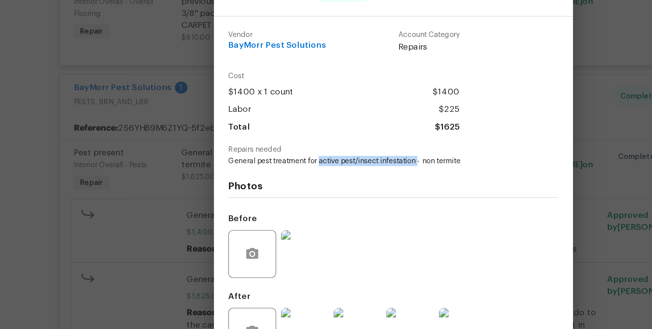
drag, startPoint x: 282, startPoint y: 153, endPoint x: 341, endPoint y: 153, distance: 58.7
click at [341, 153] on span "General pest treatment for active pest/insect infestation - non termite" at bounding box center [316, 152] width 180 height 6
copy span "active pest/insect infestation"
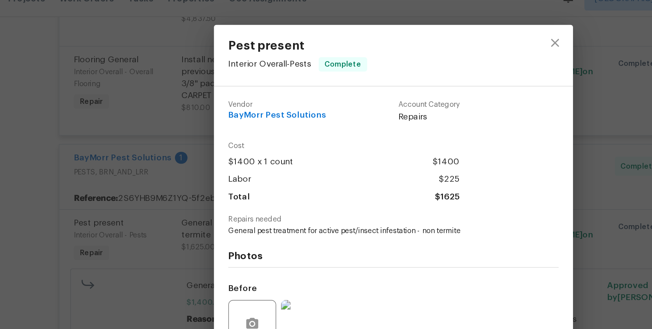
click at [264, 87] on div "Vendor BayMorr Pest Solutions" at bounding box center [255, 80] width 59 height 13
copy span "BayMorr Pest Solutions"
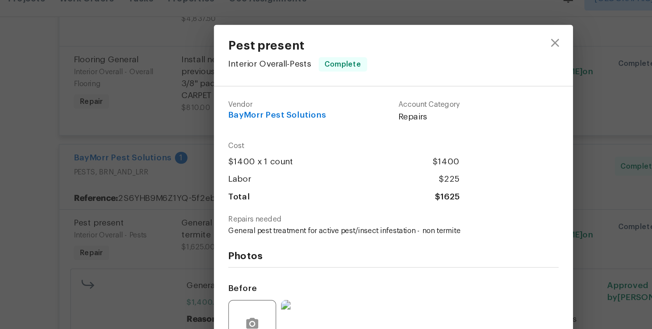
click at [473, 156] on div "Pest present Interior Overall - Pests Complete Vendor BayMorr Pest Solutions Ac…" at bounding box center [326, 164] width 652 height 329
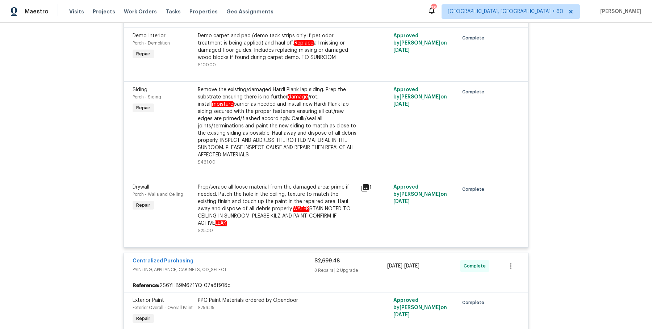
scroll to position [5648, 0]
click at [289, 205] on div "Prep/scrape all loose material from the damaged area; prime if needed. Patch th…" at bounding box center [277, 205] width 159 height 43
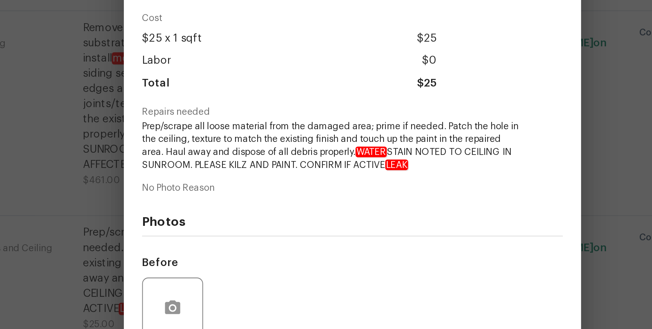
click at [198, 174] on div "Drywall Porch - Walls and Ceiling Complete Vendor MayFor Construction LLC Accou…" at bounding box center [326, 164] width 652 height 329
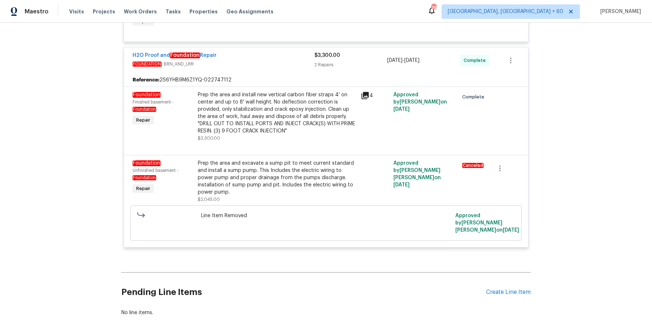
scroll to position [6130, 0]
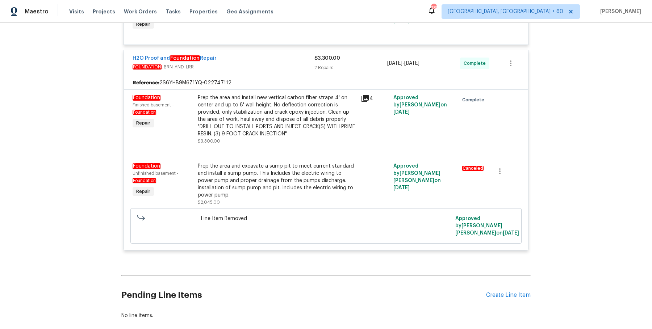
click at [227, 105] on div "Prep the area and install new vertical carbon fiber straps 4' on center and up …" at bounding box center [277, 115] width 159 height 43
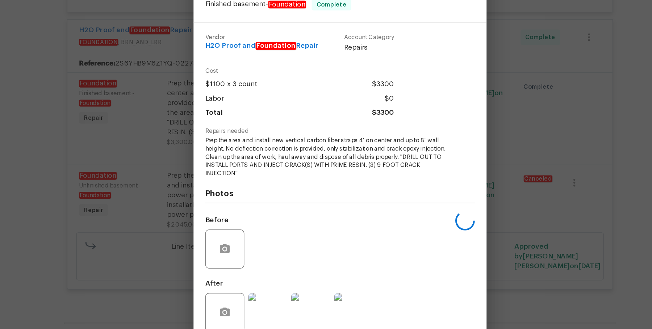
click at [162, 172] on div "Foundation Finished basement - Foundation Complete Vendor H2O Proof and Foundat…" at bounding box center [326, 164] width 652 height 329
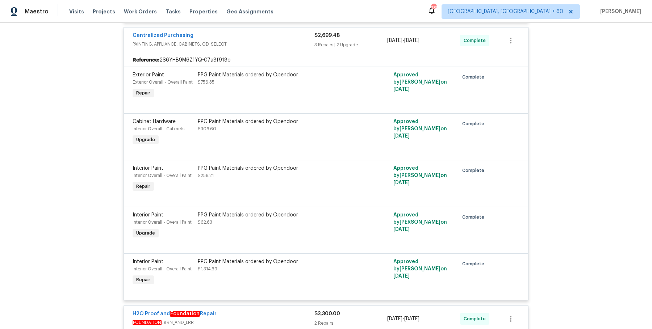
scroll to position [6155, 0]
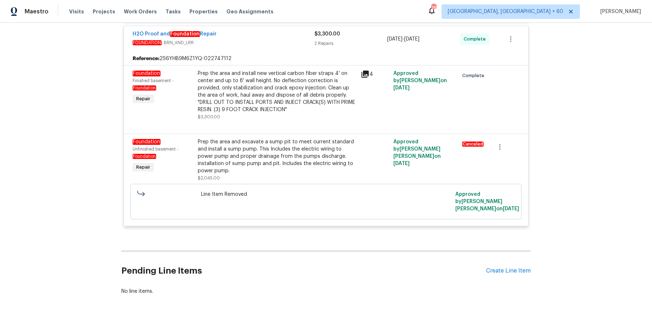
click at [223, 87] on div "Prep the area and install new vertical carbon fiber straps 4' on center and up …" at bounding box center [277, 91] width 159 height 43
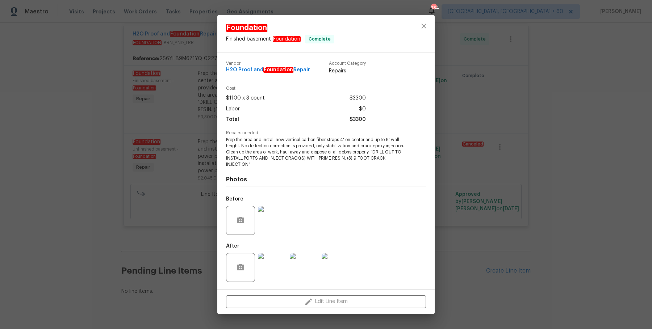
click at [88, 214] on div "Foundation Finished basement - Foundation Complete Vendor H2O Proof and Foundat…" at bounding box center [326, 164] width 652 height 329
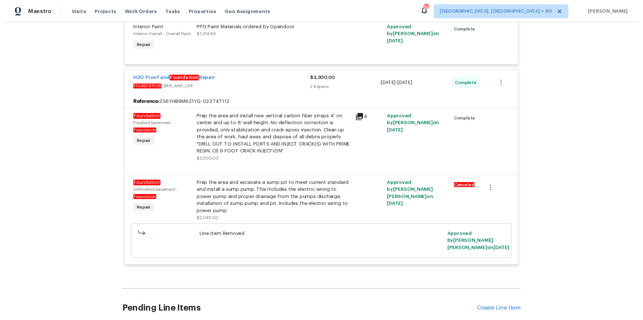
scroll to position [6108, 0]
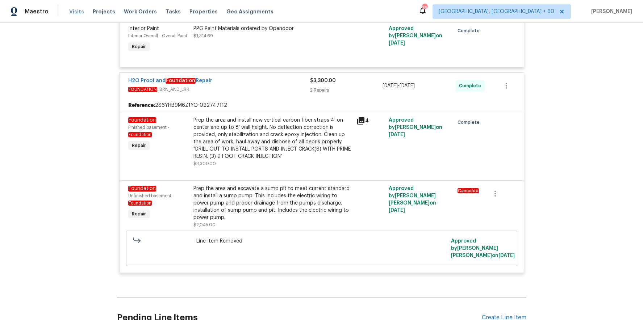
click at [79, 14] on span "Visits" at bounding box center [76, 11] width 15 height 7
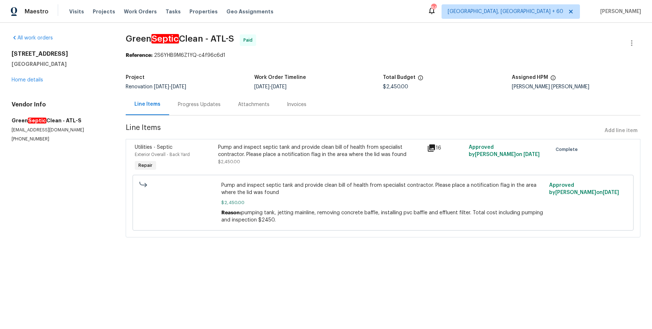
click at [188, 103] on div "Progress Updates" at bounding box center [199, 104] width 43 height 7
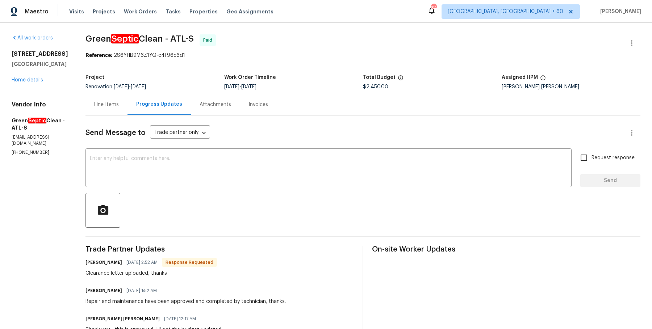
click at [228, 107] on div "Attachments" at bounding box center [216, 104] width 32 height 7
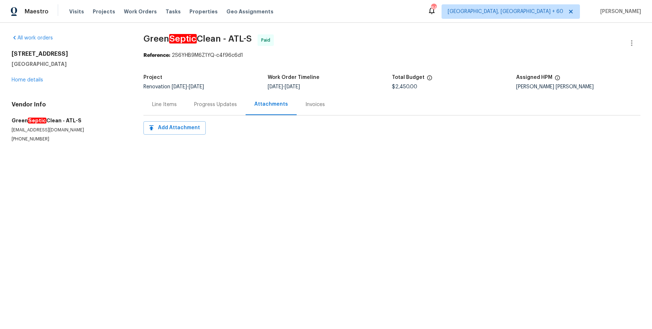
click at [311, 109] on div "Invoices" at bounding box center [315, 104] width 37 height 21
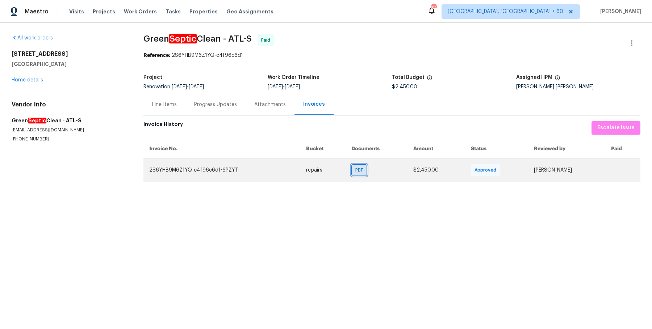
click at [356, 171] on span "PDF" at bounding box center [361, 170] width 11 height 7
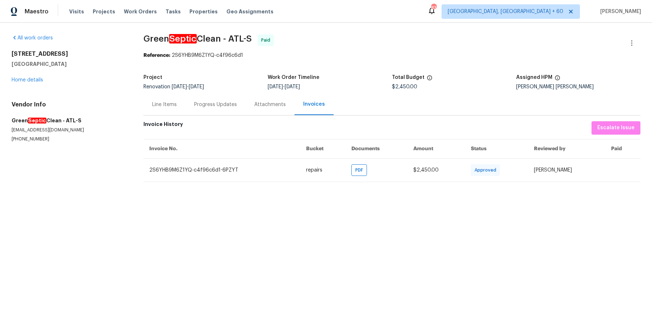
click at [202, 97] on div "Progress Updates" at bounding box center [216, 104] width 60 height 21
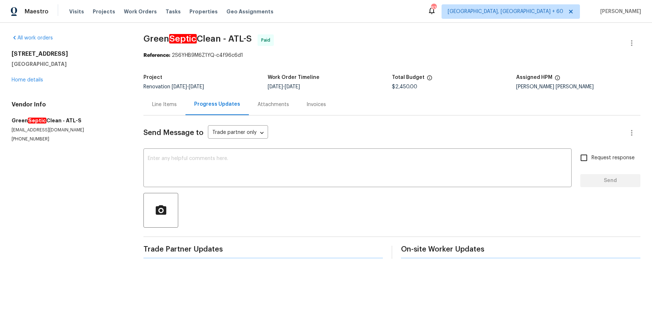
click at [182, 101] on div "Line Items" at bounding box center [165, 104] width 42 height 21
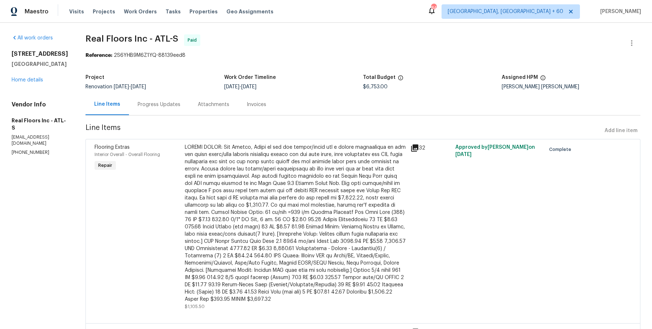
click at [163, 109] on div "Progress Updates" at bounding box center [159, 104] width 60 height 21
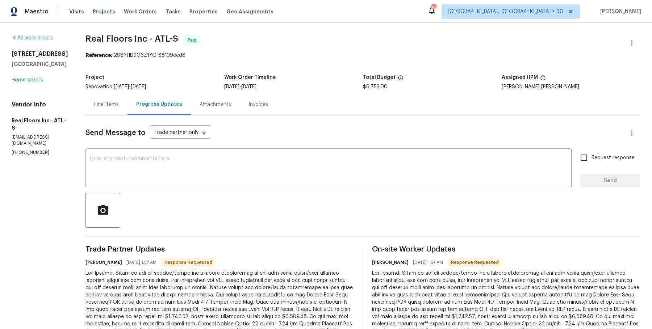
click at [211, 111] on div "Attachments" at bounding box center [215, 104] width 49 height 21
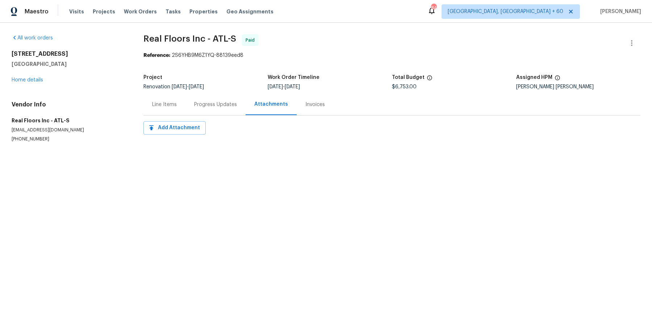
click at [304, 100] on div "Invoices" at bounding box center [315, 104] width 37 height 21
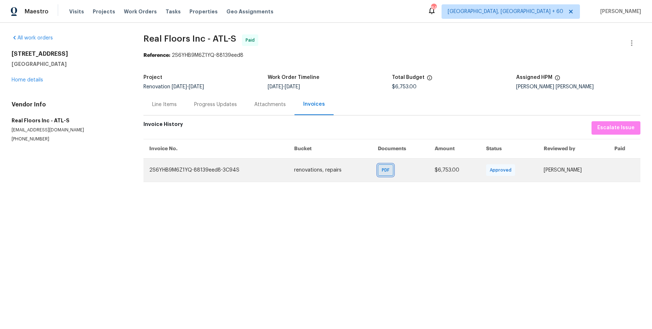
click at [382, 172] on span "PDF" at bounding box center [387, 170] width 11 height 7
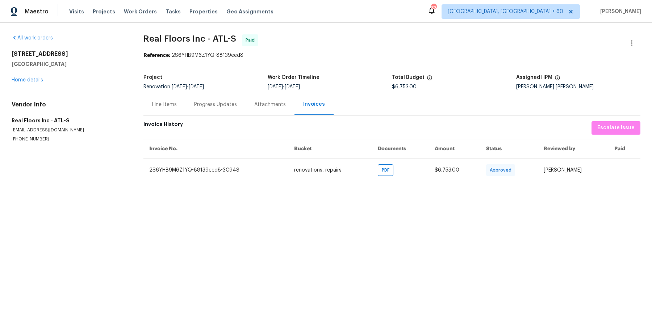
click at [177, 104] on div "Line Items" at bounding box center [165, 104] width 42 height 21
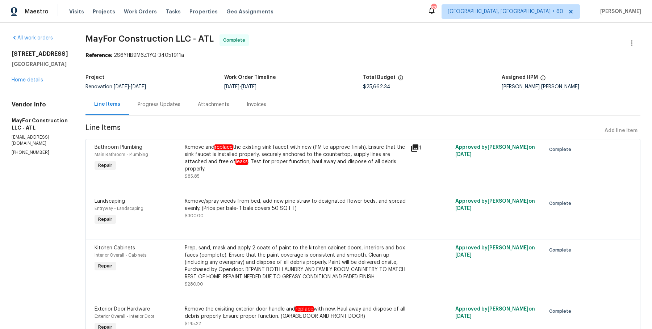
click at [177, 110] on div "Progress Updates" at bounding box center [159, 104] width 60 height 21
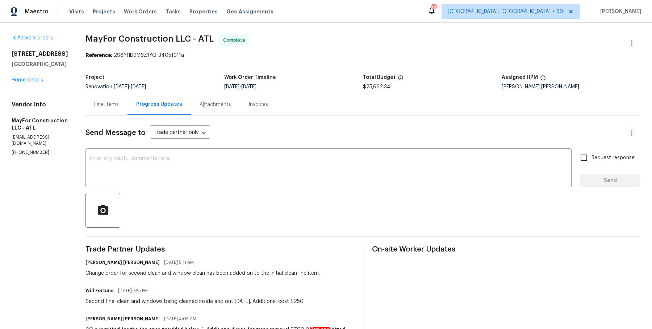
click at [210, 103] on div "Attachments" at bounding box center [216, 104] width 32 height 7
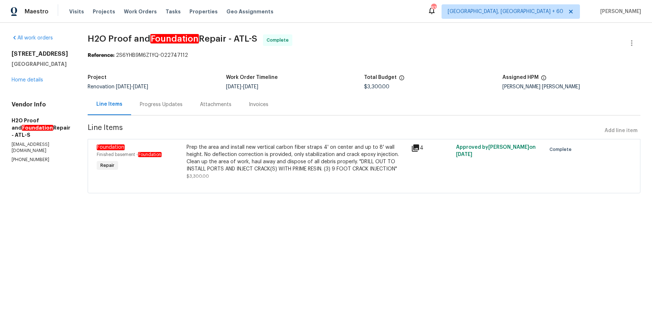
click at [155, 109] on div "Progress Updates" at bounding box center [161, 104] width 60 height 21
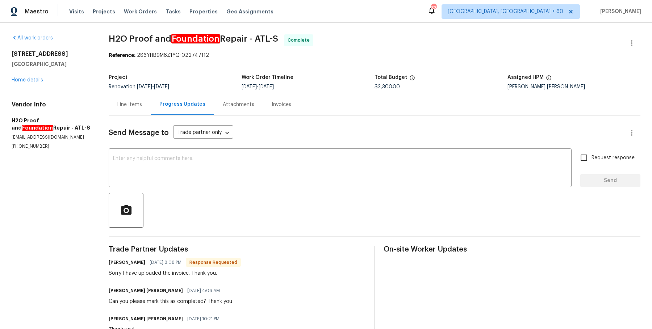
click at [236, 103] on div "Attachments" at bounding box center [239, 104] width 32 height 7
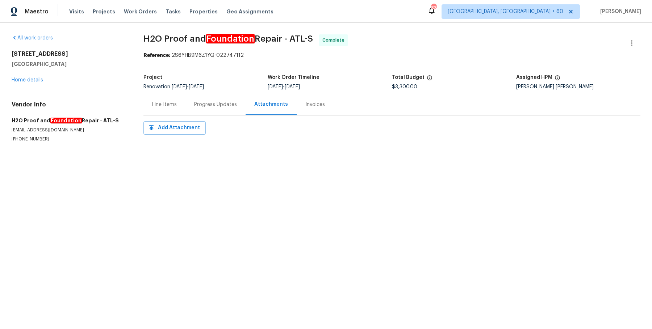
click at [309, 109] on div "Invoices" at bounding box center [315, 104] width 37 height 21
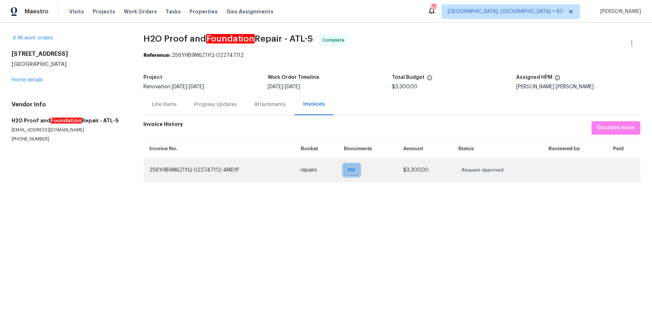
click at [344, 168] on div "PDF" at bounding box center [352, 171] width 16 height 12
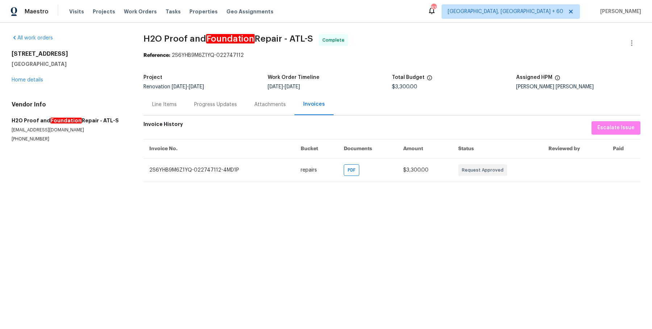
click at [161, 104] on div "Line Items" at bounding box center [164, 104] width 25 height 7
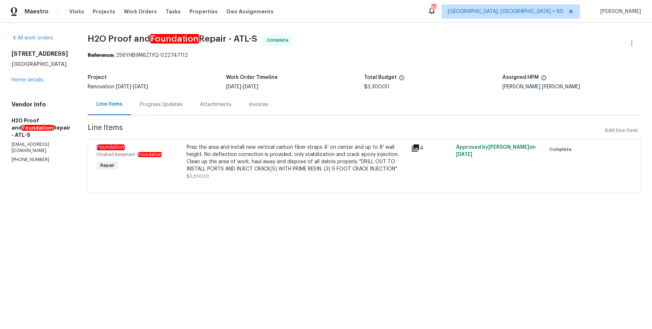
click at [241, 167] on div "Prep the area and install new vertical carbon fiber straps 4' on center and up …" at bounding box center [297, 158] width 220 height 29
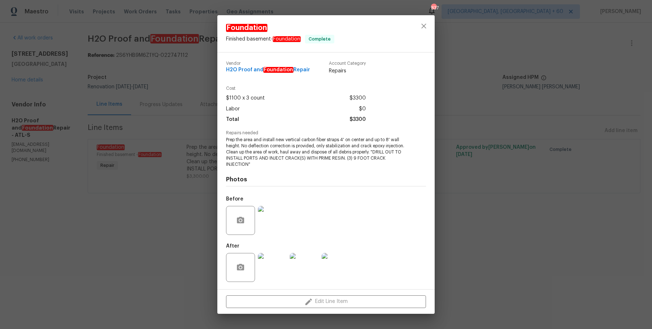
click at [273, 269] on img at bounding box center [272, 267] width 29 height 29
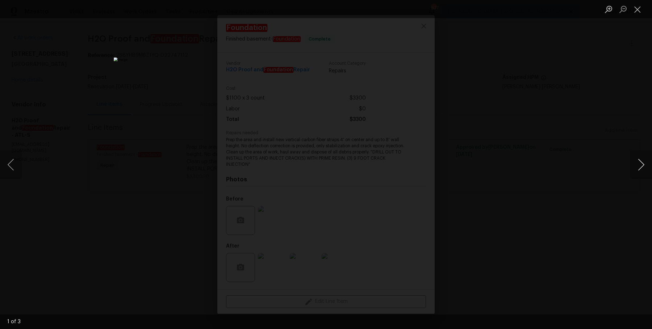
click at [642, 166] on button "Next image" at bounding box center [642, 164] width 22 height 29
click at [601, 115] on div "Lightbox" at bounding box center [326, 164] width 652 height 329
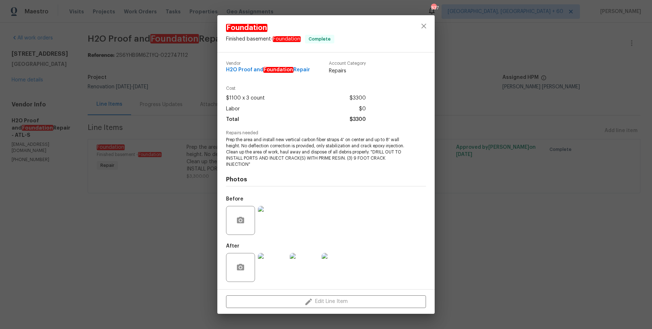
click at [601, 115] on div "Foundation Finished basement - Foundation Complete Vendor H2O Proof and Foundat…" at bounding box center [326, 164] width 652 height 329
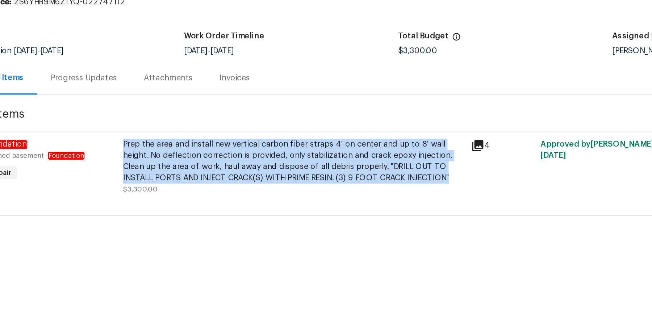
drag, startPoint x: 187, startPoint y: 145, endPoint x: 400, endPoint y: 171, distance: 214.7
click at [400, 171] on div "Prep the area and install new vertical carbon fiber straps 4' on center and up …" at bounding box center [297, 158] width 220 height 29
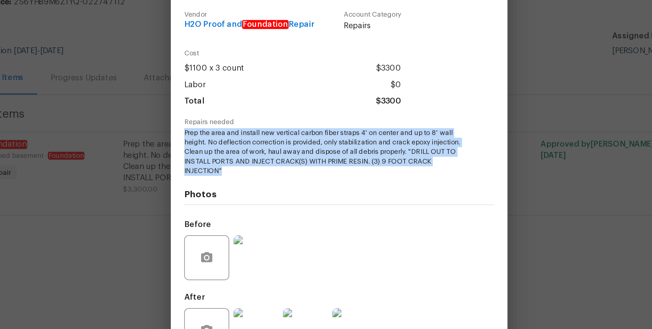
drag, startPoint x: 227, startPoint y: 140, endPoint x: 256, endPoint y: 166, distance: 39.0
click at [256, 166] on span "Prep the area and install new vertical carbon fiber straps 4' on center and up …" at bounding box center [316, 152] width 180 height 30
copy span "Prep the area and install new vertical carbon fiber straps 4' on center and up …"
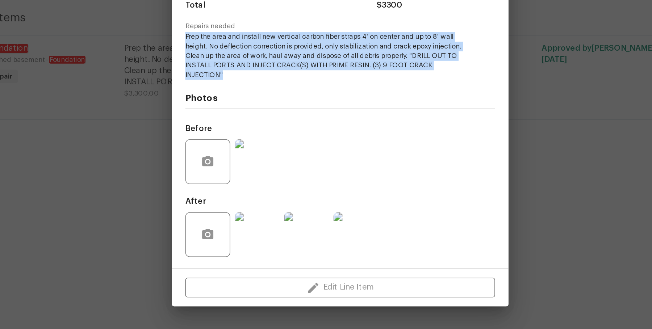
click at [275, 273] on img at bounding box center [272, 267] width 29 height 29
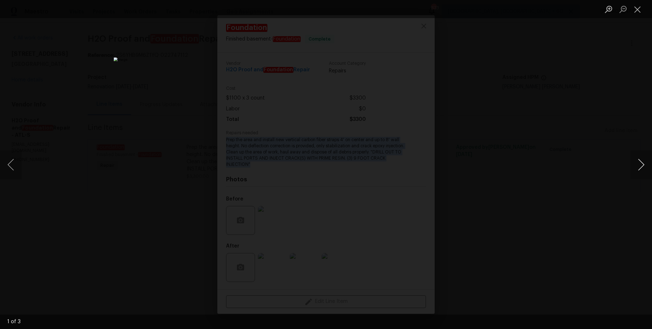
click at [638, 167] on button "Next image" at bounding box center [642, 164] width 22 height 29
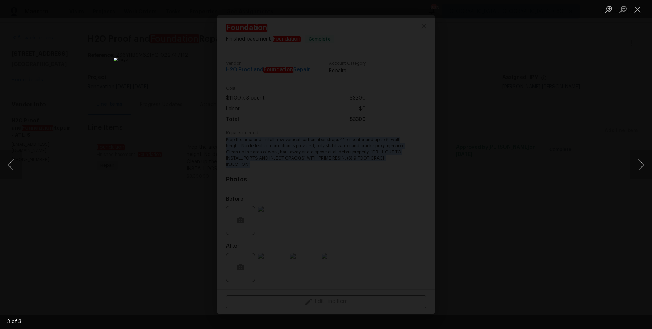
click at [607, 125] on div "Lightbox" at bounding box center [326, 164] width 652 height 329
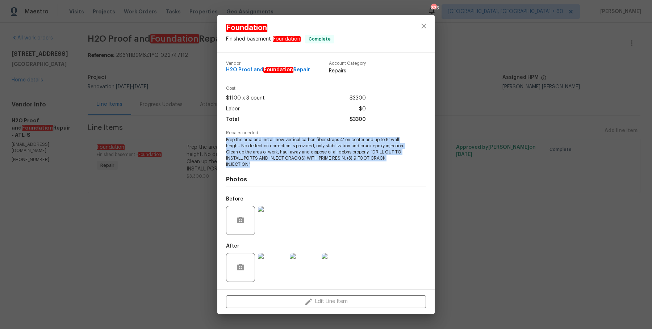
click at [607, 125] on div "Foundation Finished basement - Foundation Complete Vendor H2O Proof and Foundat…" at bounding box center [326, 164] width 652 height 329
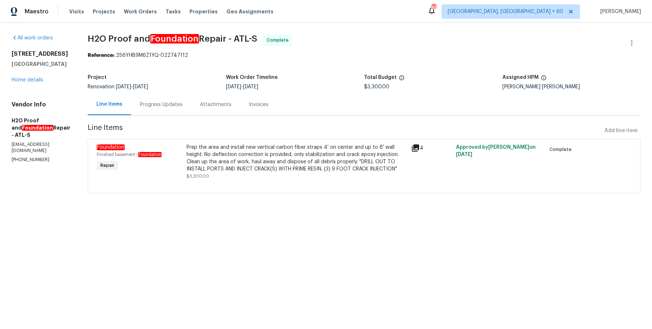
click at [215, 105] on div "Attachments" at bounding box center [216, 104] width 32 height 7
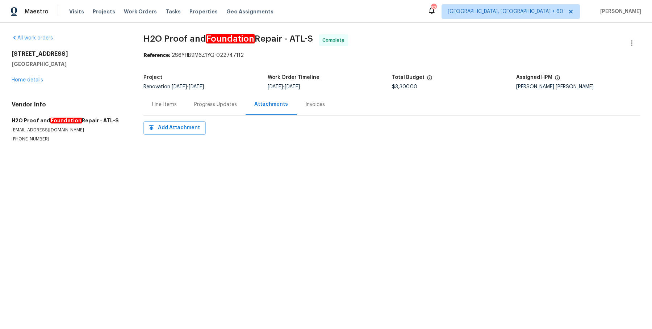
click at [316, 104] on div "Invoices" at bounding box center [316, 104] width 20 height 7
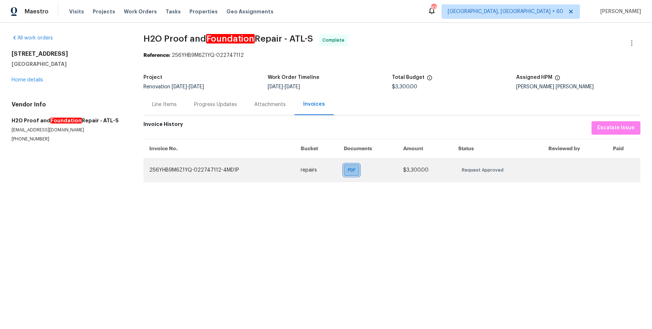
click at [348, 171] on span "PDF" at bounding box center [353, 170] width 11 height 7
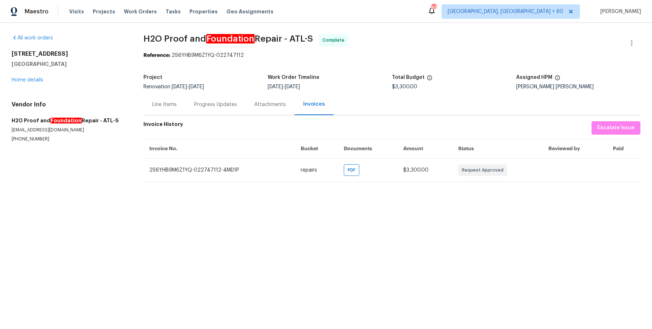
click at [173, 98] on div "Line Items" at bounding box center [165, 104] width 42 height 21
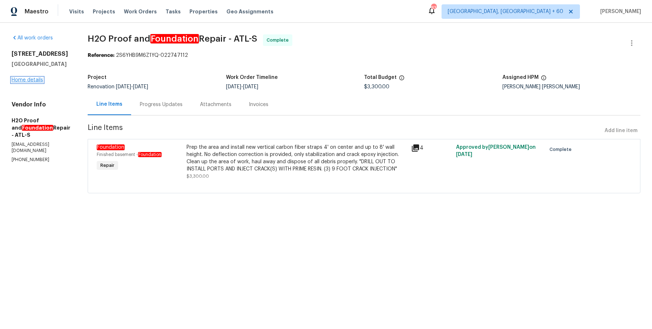
click at [35, 80] on link "Home details" at bounding box center [28, 80] width 32 height 5
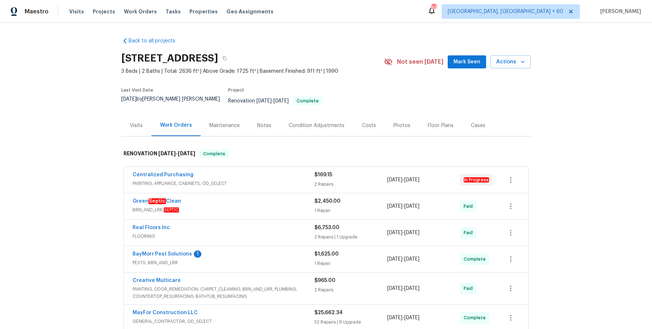
click at [141, 126] on div "Visits" at bounding box center [136, 125] width 30 height 21
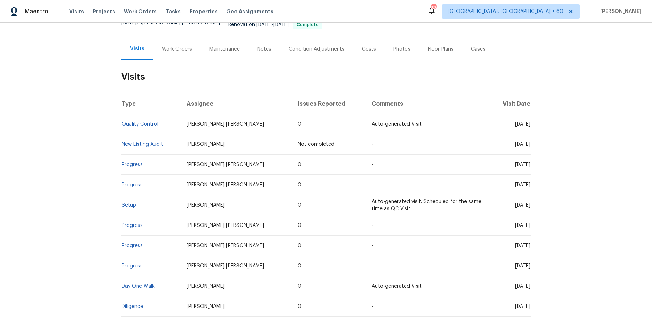
scroll to position [108, 0]
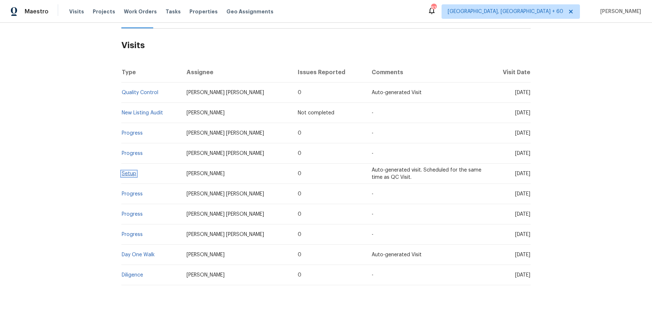
click at [129, 171] on link "Setup" at bounding box center [129, 173] width 14 height 5
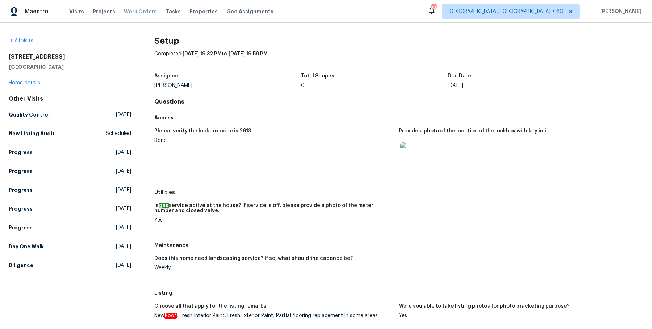
click at [145, 12] on span "Work Orders" at bounding box center [140, 11] width 33 height 7
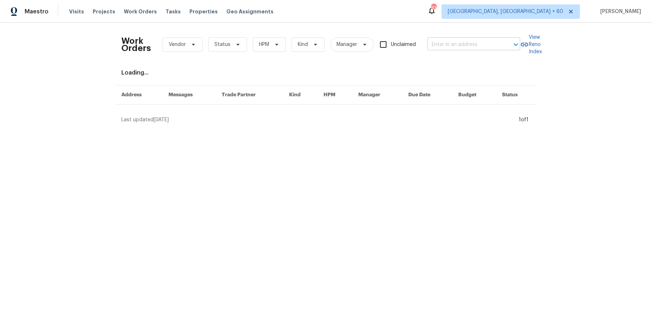
click at [448, 49] on input "text" at bounding box center [464, 44] width 72 height 11
paste input "105 Crosswaite Way Cary, NC 27518"
type input "105 Crosswaite Way Cary, NC 27518"
click at [448, 59] on li "105 Crosswaite Way, Cary, NC 27518" at bounding box center [473, 60] width 93 height 12
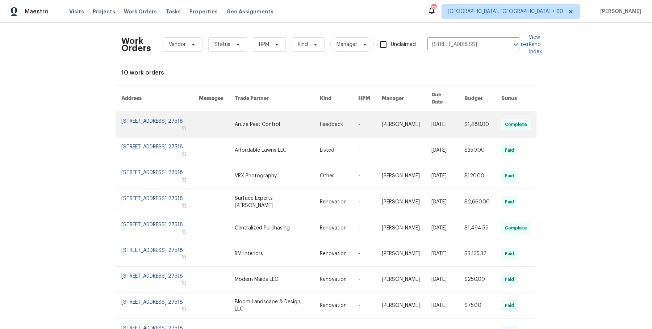
click at [353, 121] on td "-" at bounding box center [365, 125] width 24 height 26
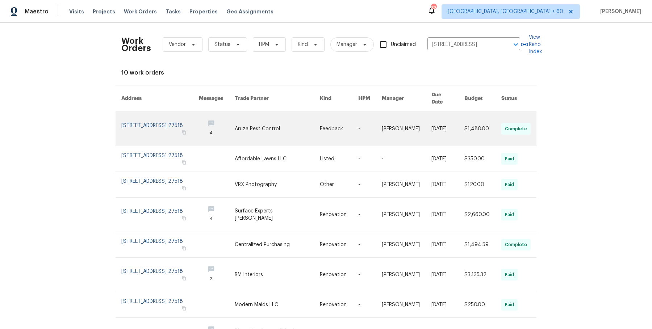
click at [353, 117] on td "-" at bounding box center [365, 129] width 24 height 34
click at [298, 120] on link at bounding box center [277, 129] width 85 height 34
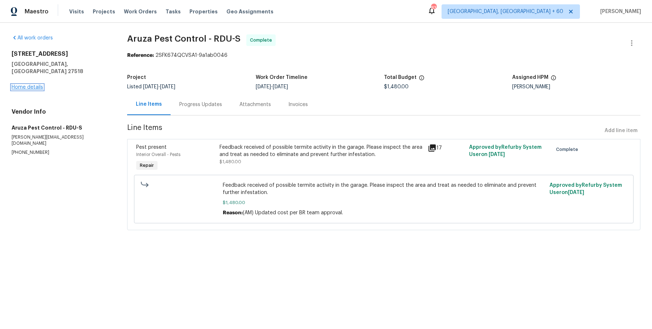
click at [25, 85] on link "Home details" at bounding box center [28, 87] width 32 height 5
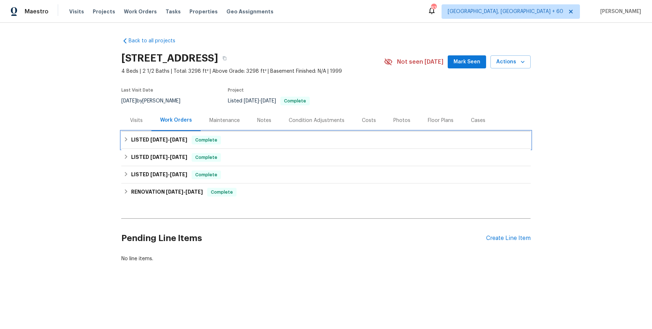
click at [226, 141] on div "LISTED 8/15/25 - 8/29/25 Complete" at bounding box center [326, 140] width 405 height 9
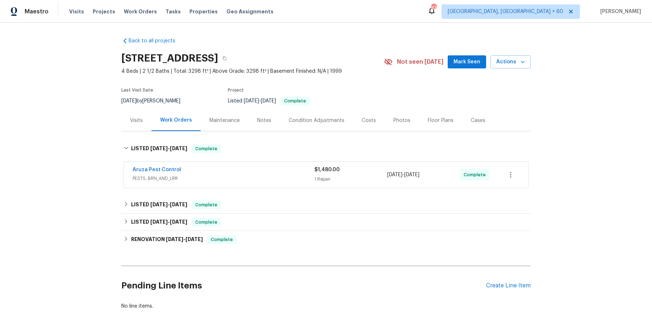
click at [239, 173] on div "Aruza Pest Control" at bounding box center [224, 170] width 182 height 9
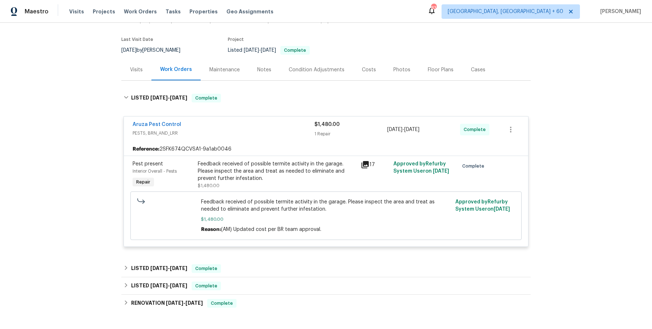
scroll to position [63, 0]
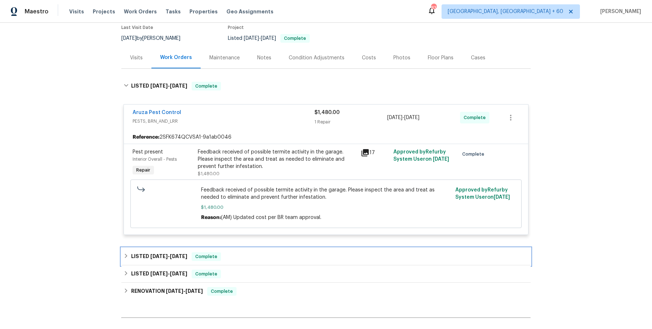
click at [316, 259] on div "LISTED 7/29/25 - 7/31/25 Complete" at bounding box center [326, 257] width 405 height 9
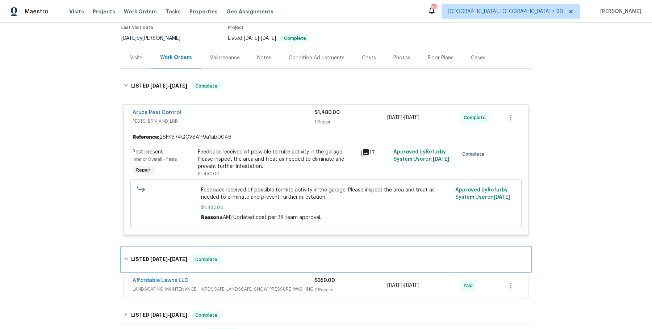
click at [313, 262] on div "LISTED 7/29/25 - 7/31/25 Complete" at bounding box center [326, 260] width 405 height 9
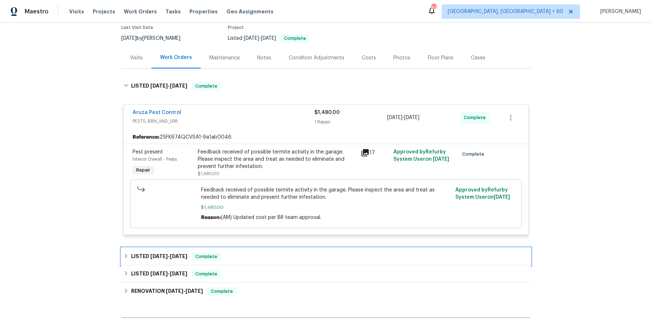
click at [313, 262] on div "LISTED 7/29/25 - 7/31/25 Complete" at bounding box center [326, 256] width 410 height 17
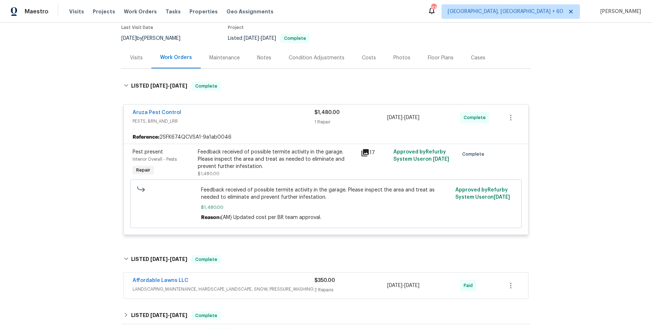
click at [288, 286] on span "LANDSCAPING_MAINTENANCE, HARDSCAPE_LANDSCAPE, SNOW, PRESSURE_WASHING" at bounding box center [224, 289] width 182 height 7
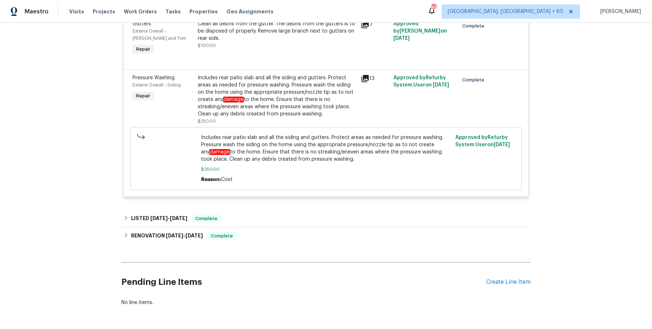
scroll to position [390, 0]
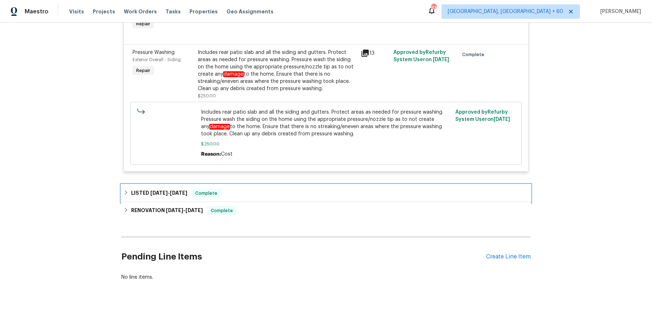
click at [260, 187] on div "LISTED 5/28/25 - 5/29/25 Complete" at bounding box center [326, 193] width 410 height 17
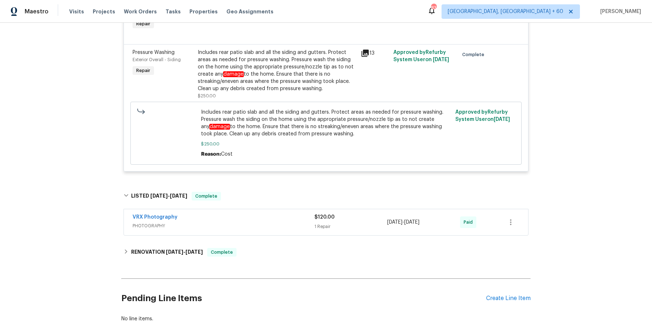
click at [252, 215] on div "VRX Photography" at bounding box center [224, 218] width 182 height 9
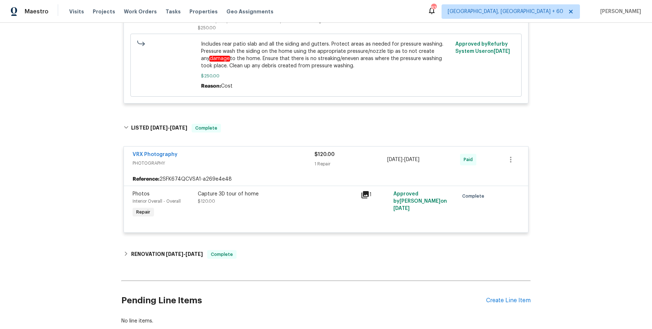
scroll to position [469, 0]
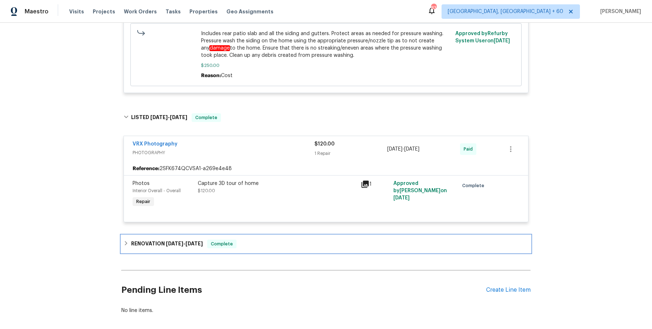
click at [248, 242] on div "RENOVATION 5/2/25 - 5/17/25 Complete" at bounding box center [326, 244] width 405 height 9
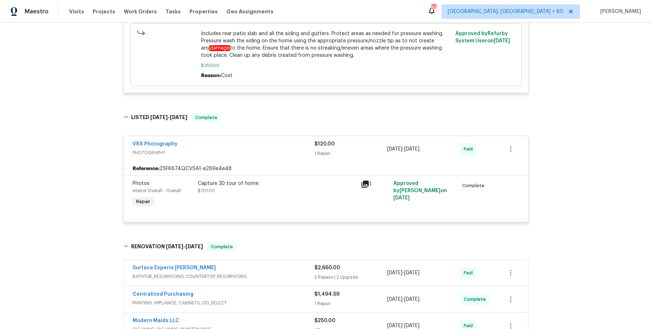
click at [250, 271] on div "Surface Experts Cary" at bounding box center [224, 269] width 182 height 9
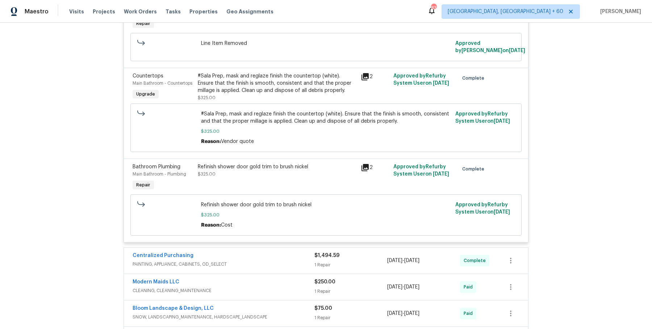
scroll to position [895, 0]
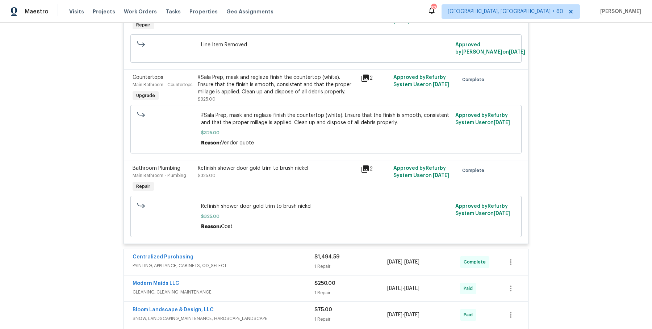
click at [258, 254] on div "Centralized Purchasing" at bounding box center [224, 258] width 182 height 9
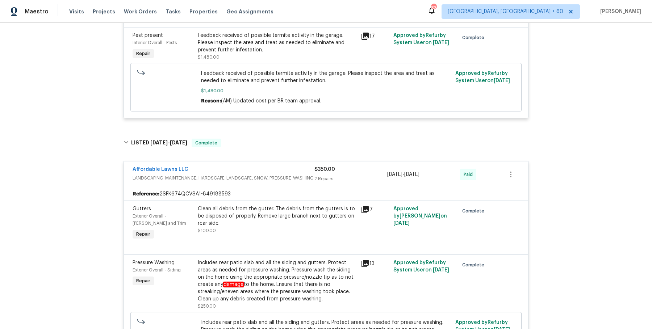
scroll to position [0, 0]
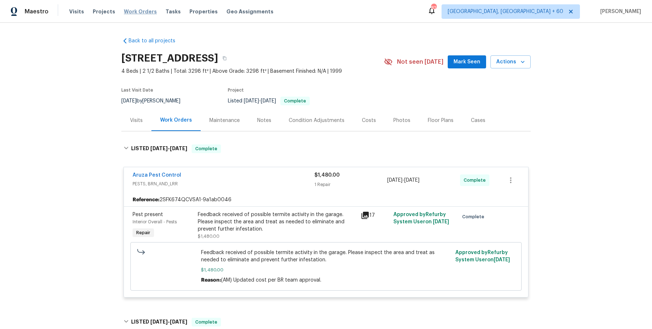
click at [138, 14] on span "Work Orders" at bounding box center [140, 11] width 33 height 7
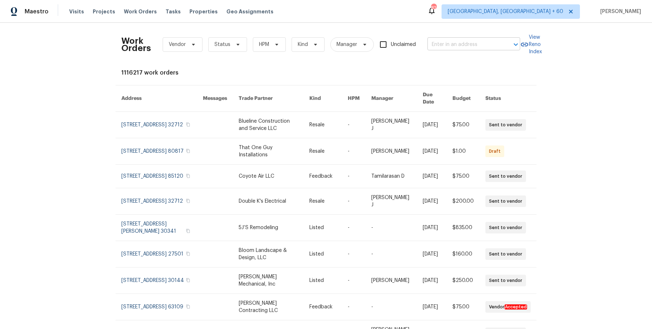
click at [438, 41] on input "text" at bounding box center [464, 44] width 72 height 11
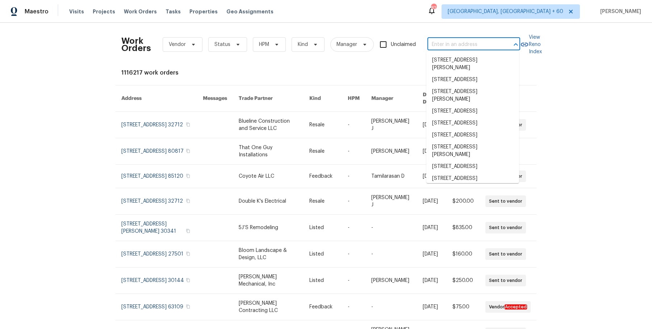
paste input "125 Johnsons Walk, Stockbridge, GA 30281"
type input "125 Johnsons Walk, Stockbridge, GA 30281"
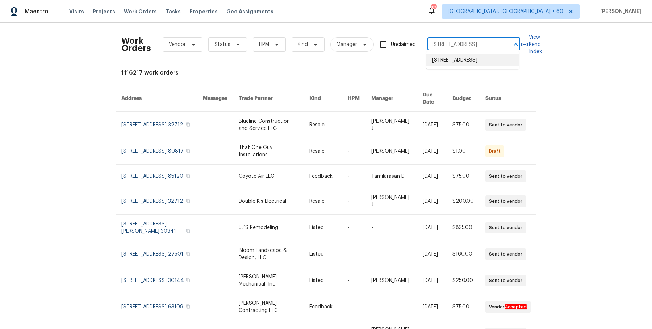
click at [449, 63] on li "125 Johnsons Walk, Stockbridge, GA 30281" at bounding box center [473, 60] width 93 height 12
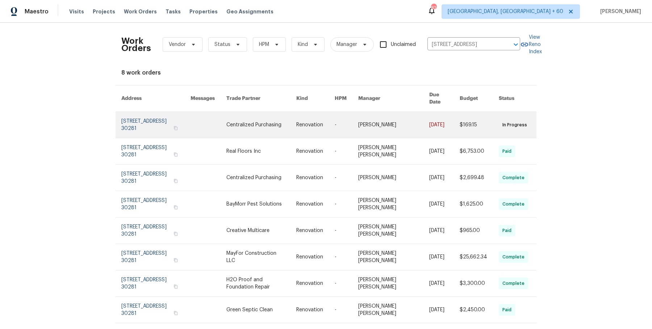
click at [416, 117] on link at bounding box center [393, 125] width 71 height 26
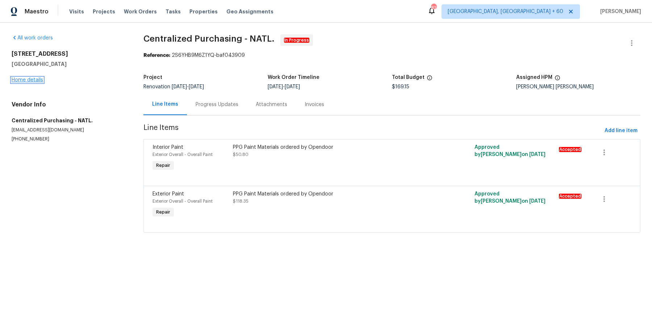
click at [33, 80] on link "Home details" at bounding box center [28, 80] width 32 height 5
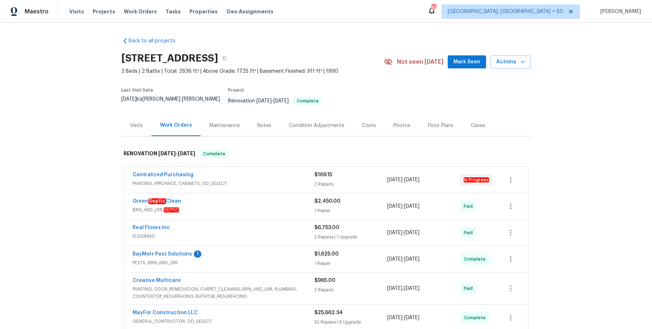
click at [139, 124] on div "Visits" at bounding box center [136, 125] width 30 height 21
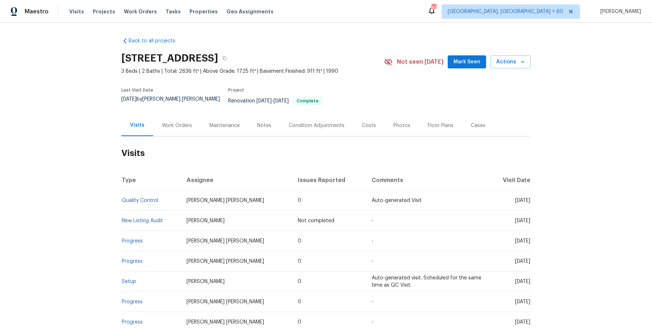
click at [128, 280] on td "Setup" at bounding box center [150, 282] width 59 height 20
click at [129, 279] on link "Setup" at bounding box center [129, 281] width 14 height 5
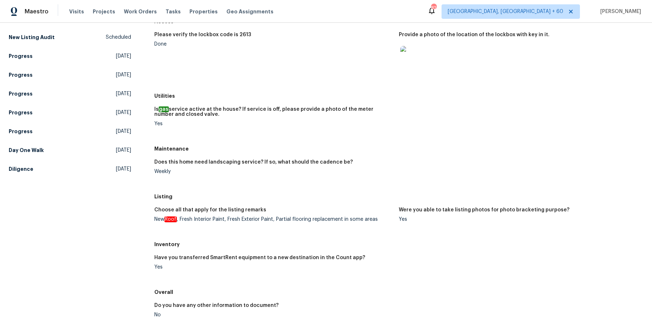
scroll to position [185, 0]
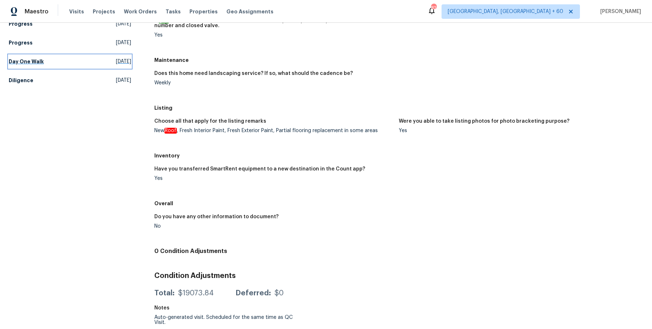
click at [22, 64] on h5 "Day One Walk" at bounding box center [26, 61] width 35 height 7
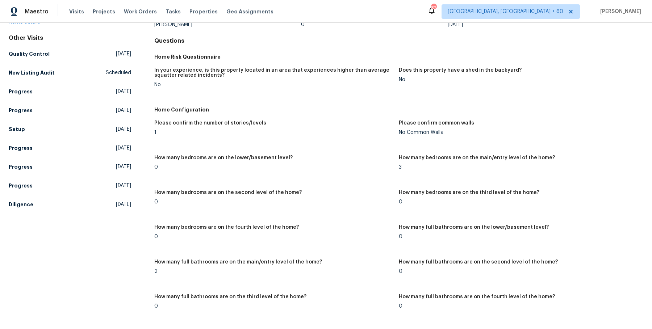
scroll to position [50, 0]
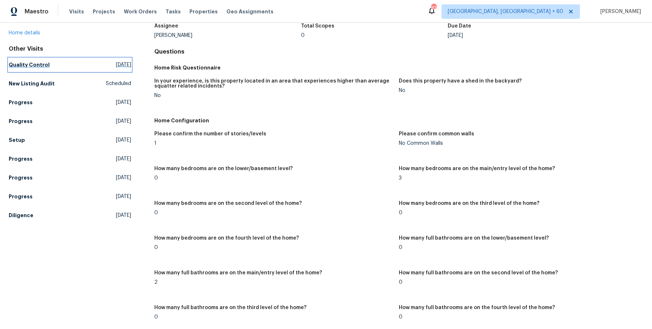
click at [37, 63] on h5 "Quality Control" at bounding box center [29, 64] width 41 height 7
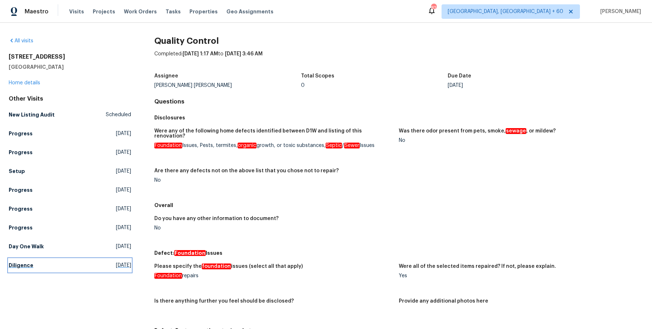
click at [18, 262] on h5 "Diligence" at bounding box center [21, 265] width 25 height 7
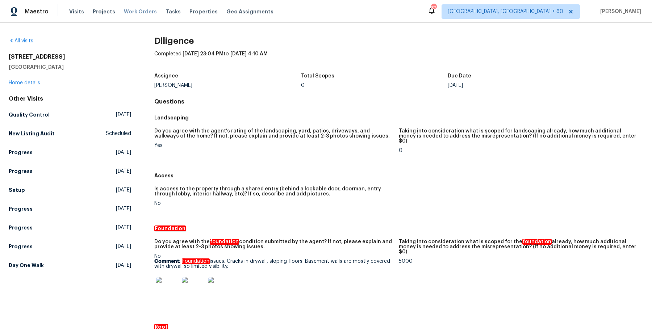
click at [144, 13] on span "Work Orders" at bounding box center [140, 11] width 33 height 7
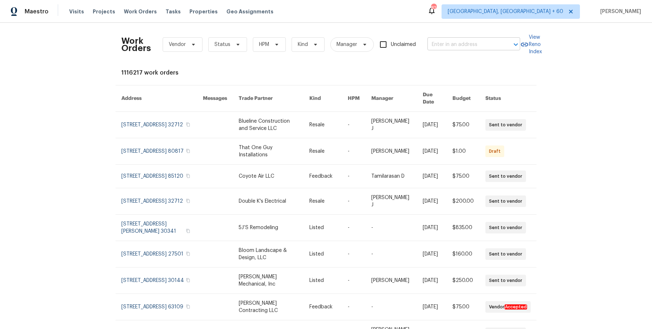
click at [436, 46] on input "text" at bounding box center [464, 44] width 72 height 11
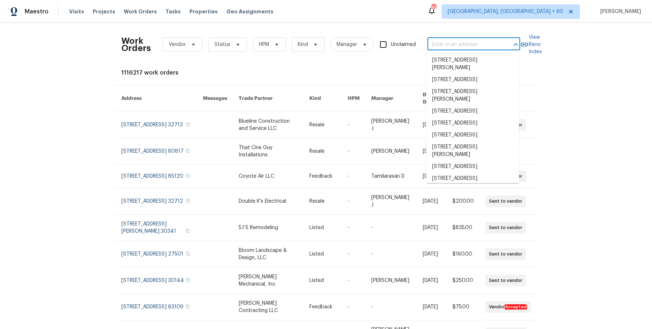
paste input "1157 Rutledge Landing Dr Knightdale, NC 27545"
type input "1157 Rutledge Landing Dr Knightdale, NC 27545"
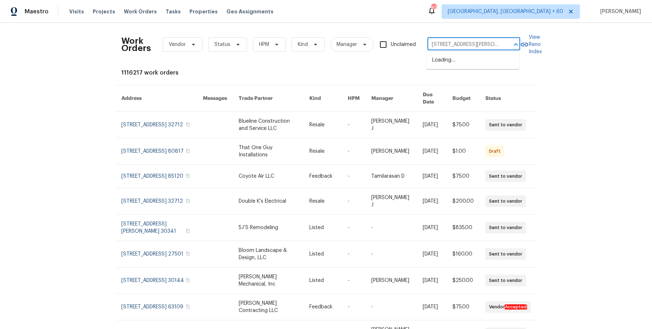
scroll to position [0, 44]
click at [460, 60] on li "1157 Rutledge Landing Dr, Knightdale, NC 27545" at bounding box center [473, 64] width 93 height 20
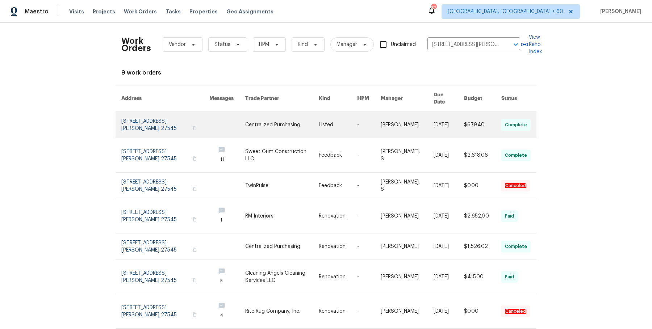
click at [349, 125] on link at bounding box center [338, 125] width 38 height 26
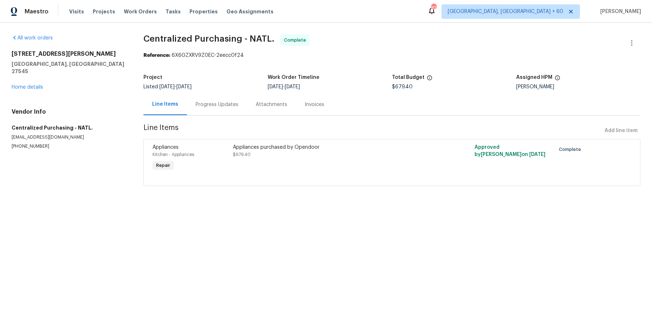
click at [28, 83] on div "1157 Rutledge Landing Dr Knightdale, NC 27545 Home details" at bounding box center [69, 70] width 115 height 41
click at [29, 85] on link "Home details" at bounding box center [28, 87] width 32 height 5
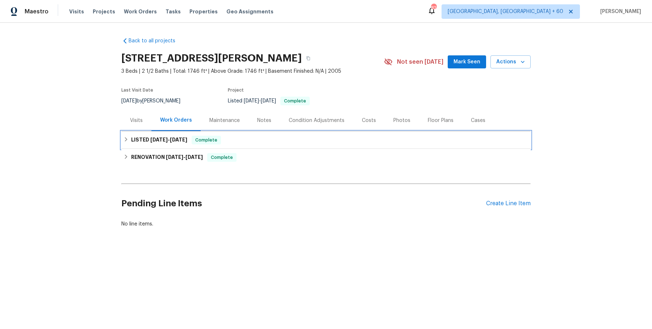
click at [261, 146] on div "LISTED 8/4/25 - 8/20/25 Complete" at bounding box center [326, 140] width 410 height 17
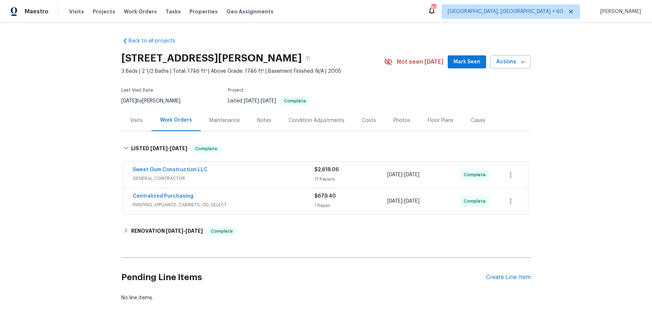
click at [243, 181] on span "GENERAL_CONTRACTOR" at bounding box center [224, 178] width 182 height 7
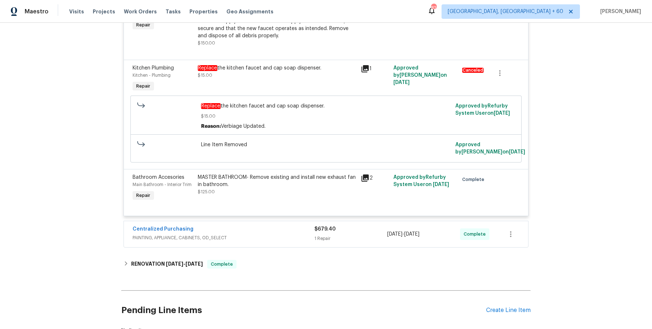
scroll to position [1368, 0]
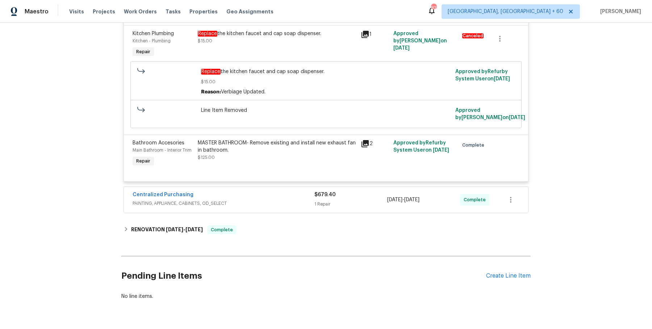
click at [290, 207] on span "PAINTING, APPLIANCE, CABINETS, OD_SELECT" at bounding box center [224, 203] width 182 height 7
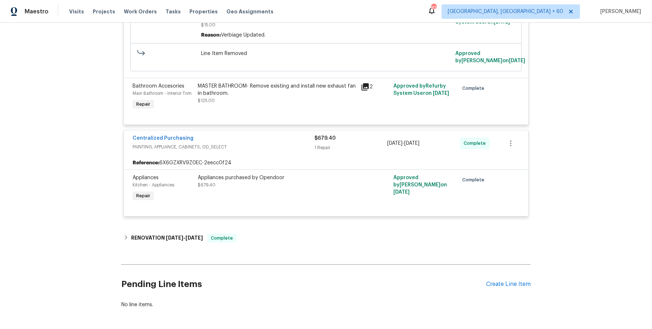
scroll to position [1430, 0]
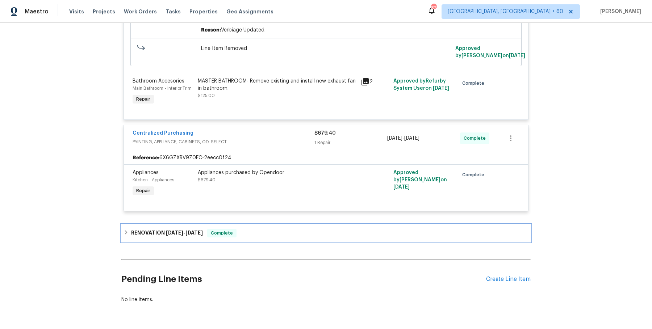
click at [271, 238] on div "RENOVATION 7/7/25 - 7/15/25 Complete" at bounding box center [326, 233] width 405 height 9
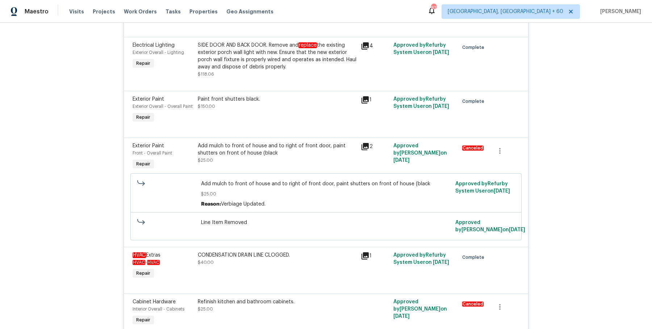
scroll to position [0, 0]
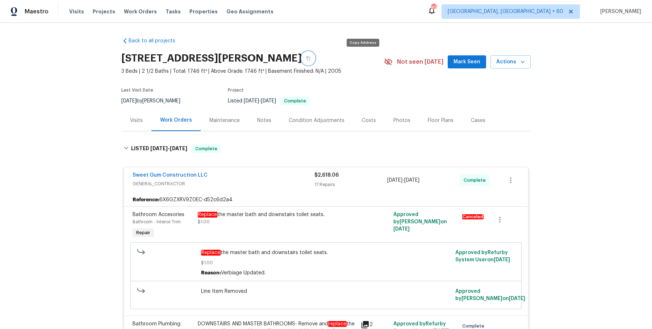
click at [315, 60] on button "button" at bounding box center [308, 58] width 13 height 13
click at [133, 11] on span "Work Orders" at bounding box center [140, 11] width 33 height 7
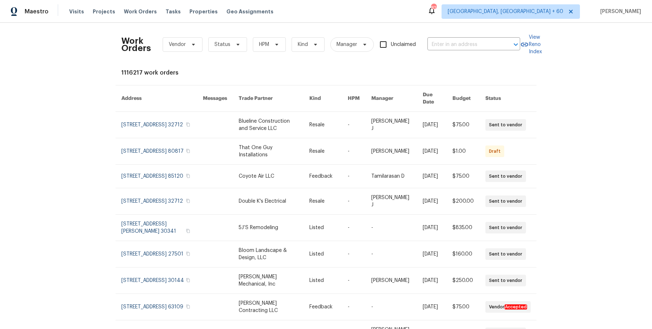
click at [479, 36] on div "Work Orders Vendor Status HPM Kind Manager Unclaimed ​" at bounding box center [320, 45] width 399 height 32
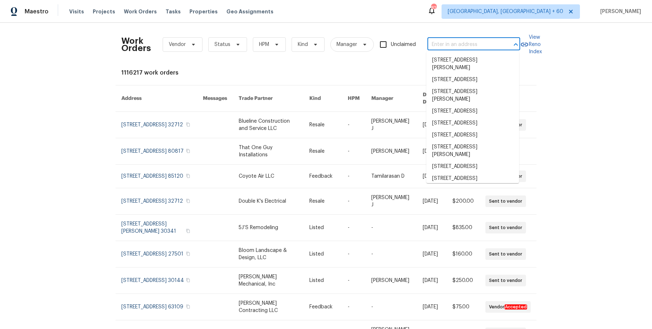
click at [474, 42] on input "text" at bounding box center [464, 44] width 72 height 11
paste input "8226 NW 82nd Ct Kansas City, MO 64152"
type input "8226 NW 82nd Ct Kansas City, MO 64152"
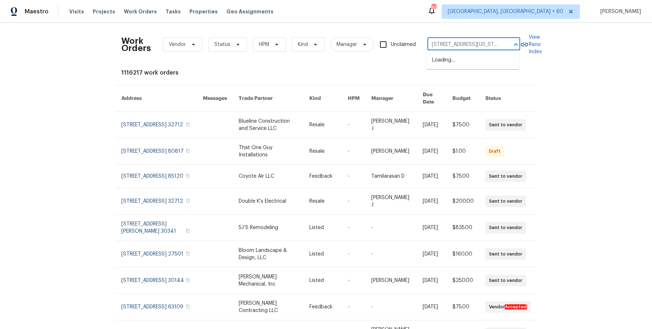
scroll to position [0, 28]
click at [468, 58] on li "8226 NW 82nd Ct, Kansas City, MO 64152" at bounding box center [473, 60] width 93 height 12
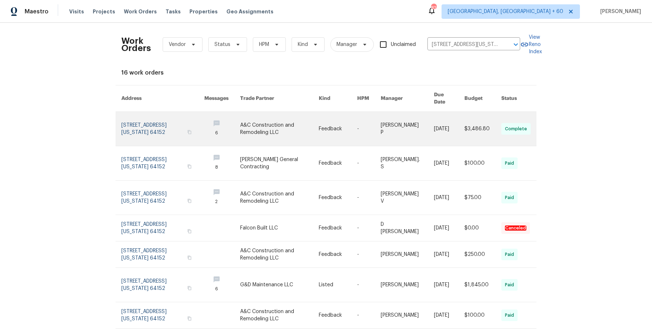
click at [362, 113] on link at bounding box center [369, 129] width 24 height 34
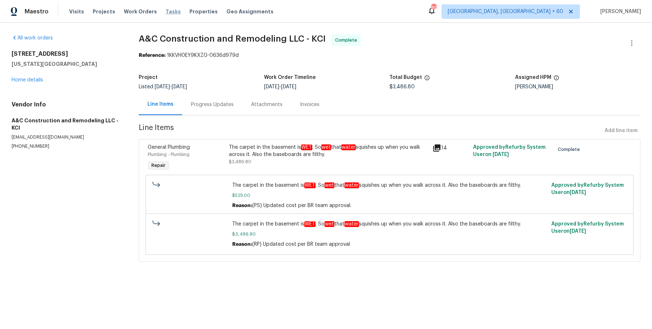
click at [166, 10] on span "Tasks" at bounding box center [173, 11] width 15 height 5
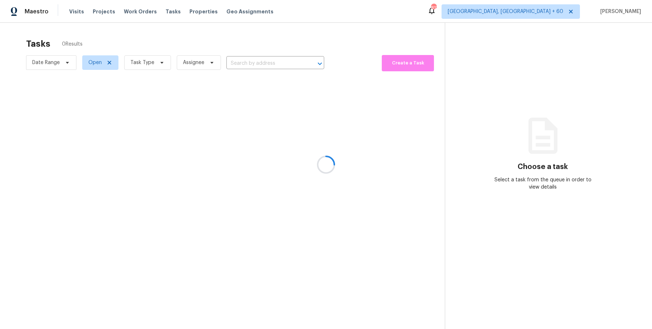
click at [140, 11] on div at bounding box center [326, 164] width 652 height 329
click at [141, 11] on div at bounding box center [326, 164] width 652 height 329
click at [129, 86] on div at bounding box center [326, 164] width 652 height 329
click at [132, 12] on div at bounding box center [326, 164] width 652 height 329
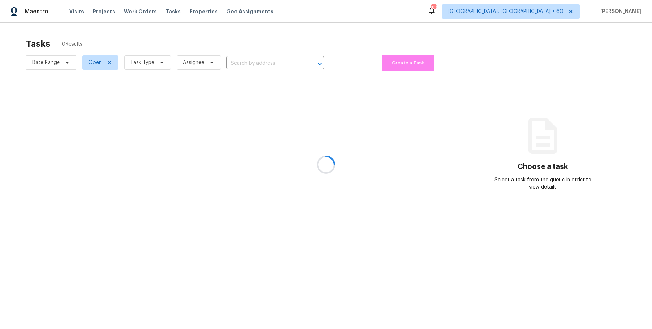
click at [132, 12] on div at bounding box center [326, 164] width 652 height 329
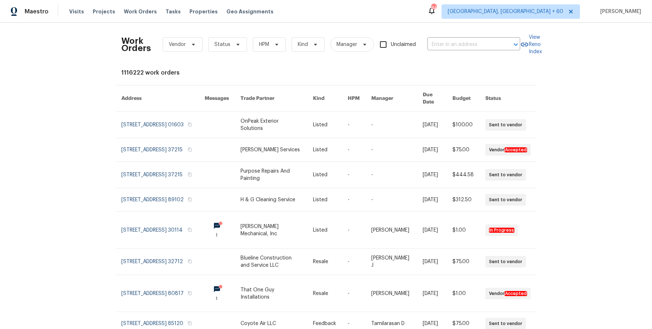
click at [486, 50] on div "Work Orders Vendor Status HPM Kind Manager Unclaimed ​" at bounding box center [320, 45] width 399 height 32
click at [486, 46] on input "text" at bounding box center [464, 44] width 72 height 11
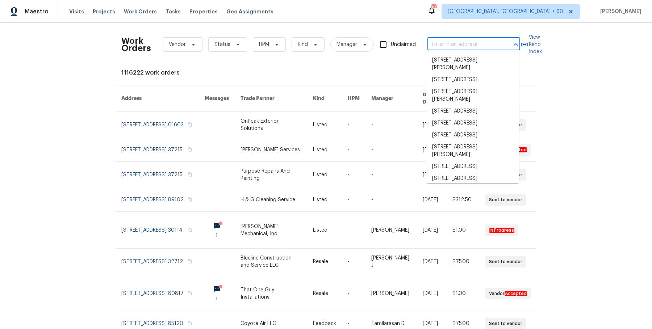
click at [486, 46] on input "text" at bounding box center [464, 44] width 72 height 11
paste input "[STREET_ADDRESS]"
type input "[STREET_ADDRESS]"
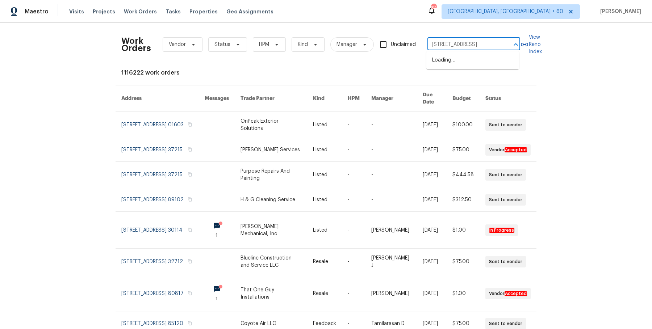
scroll to position [0, 16]
click at [479, 63] on li "[STREET_ADDRESS]" at bounding box center [473, 60] width 93 height 12
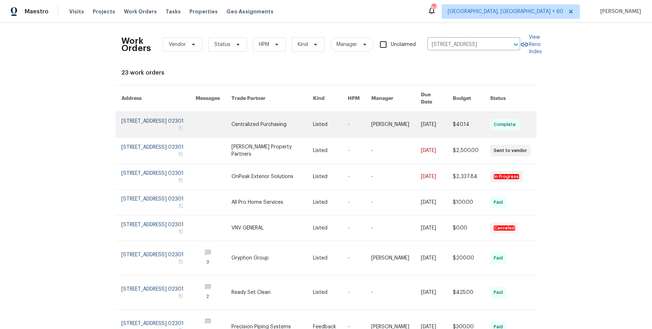
click at [310, 119] on link at bounding box center [273, 124] width 82 height 25
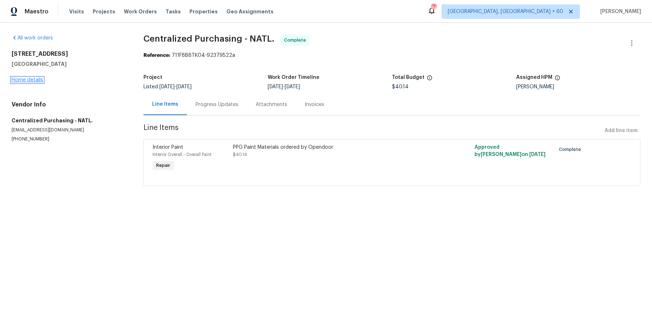
click at [29, 80] on link "Home details" at bounding box center [28, 80] width 32 height 5
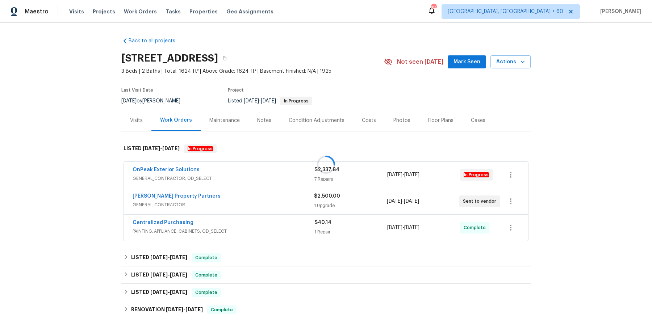
click at [231, 173] on div at bounding box center [326, 164] width 652 height 329
click at [260, 167] on div "OnPeak Exterior Solutions" at bounding box center [224, 170] width 182 height 9
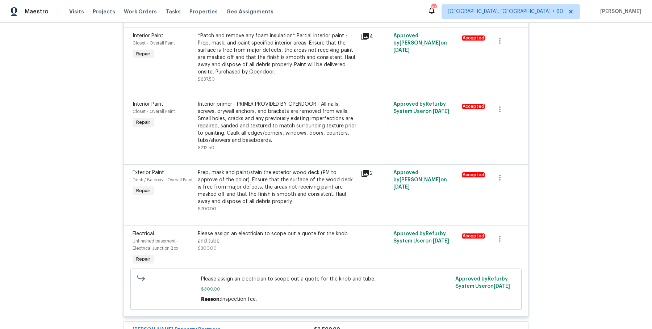
scroll to position [405, 0]
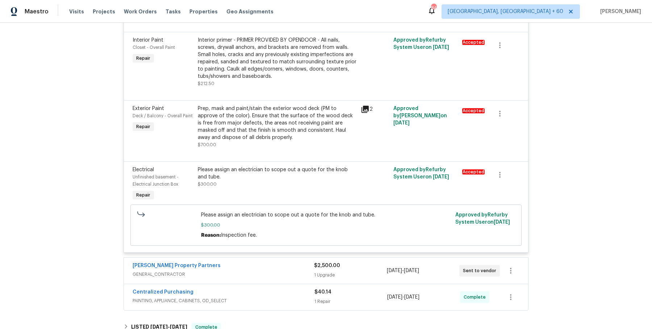
click at [248, 260] on div "[PERSON_NAME] Property Partners GENERAL_CONTRACTOR $2,500.00 1 Upgrade [DATE] -…" at bounding box center [326, 271] width 405 height 26
click at [248, 268] on div "[PERSON_NAME] Property Partners" at bounding box center [224, 266] width 182 height 9
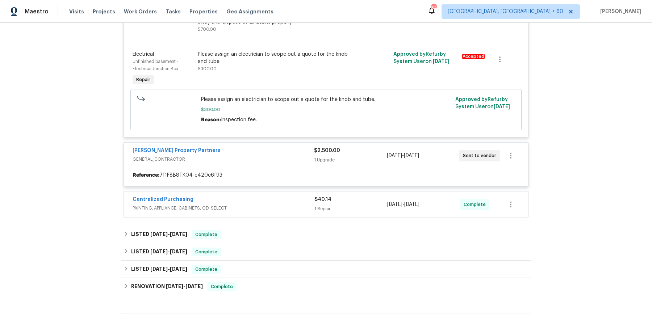
scroll to position [593, 0]
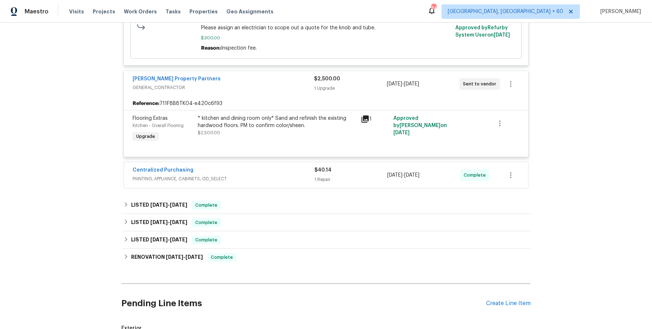
click at [256, 174] on div "Centralized Purchasing" at bounding box center [224, 171] width 182 height 9
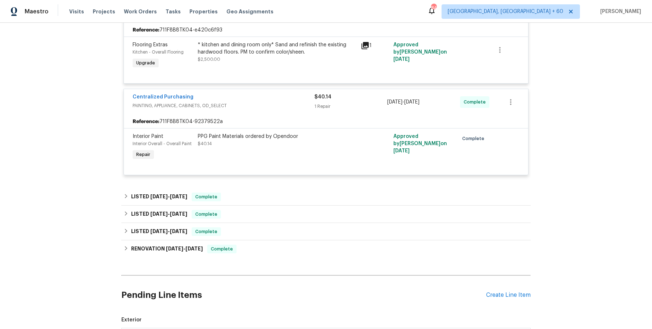
scroll to position [682, 0]
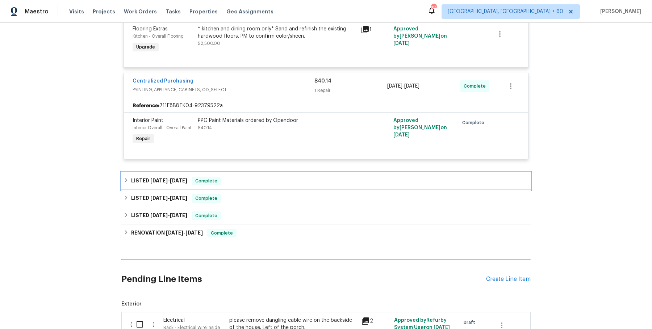
click at [254, 180] on div "LISTED [DATE] - [DATE] Complete" at bounding box center [326, 181] width 405 height 9
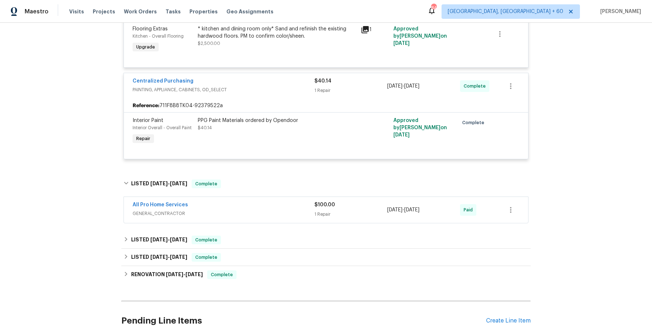
click at [251, 208] on div "All Pro Home Services" at bounding box center [224, 206] width 182 height 9
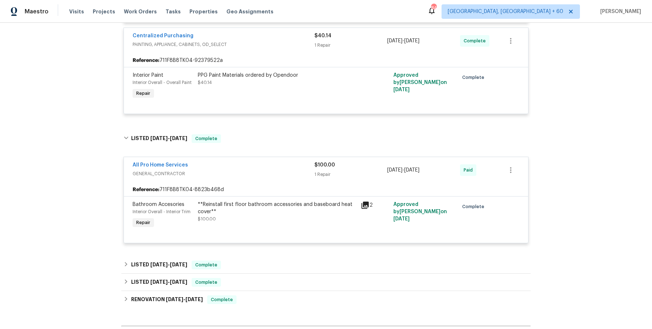
scroll to position [768, 0]
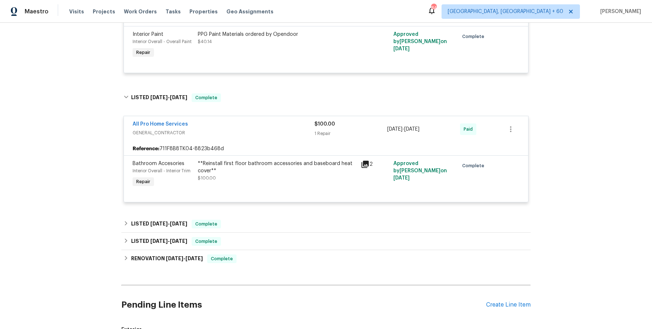
click at [246, 224] on div "LISTED [DATE] - [DATE] Complete" at bounding box center [326, 224] width 405 height 9
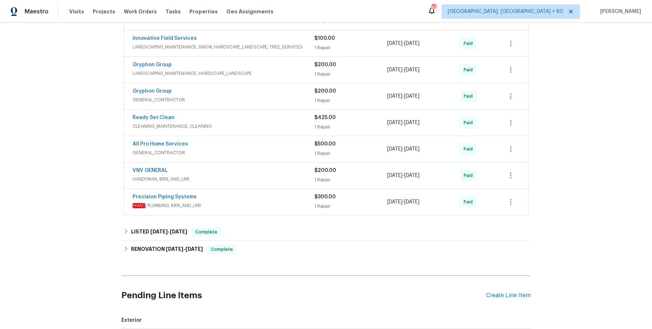
scroll to position [807, 0]
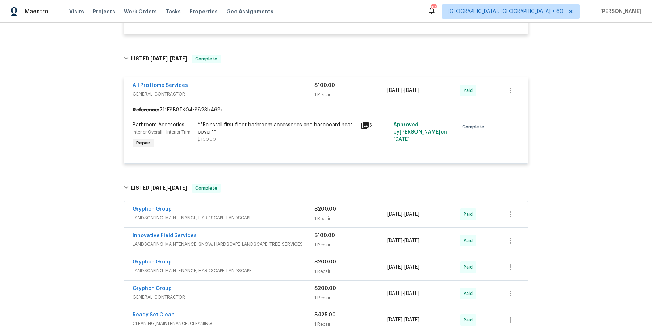
click at [269, 226] on div "Gryphon Group LANDSCAPING_MAINTENANCE, HARDSCAPE_LANDSCAPE $200.00 1 Repair [DA…" at bounding box center [326, 215] width 405 height 26
click at [272, 215] on span "LANDSCAPING_MAINTENANCE, HARDSCAPE_LANDSCAPE" at bounding box center [224, 218] width 182 height 7
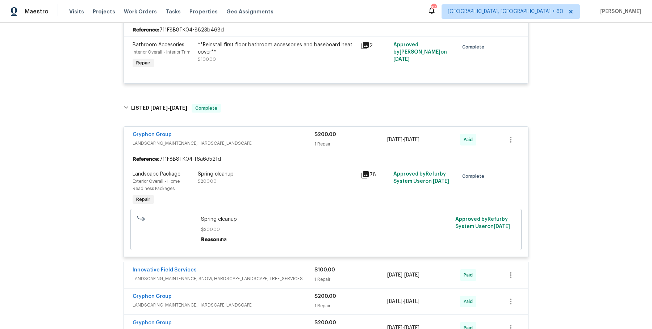
scroll to position [932, 0]
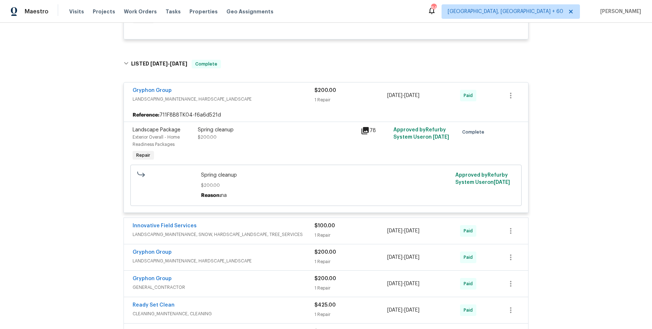
click at [286, 230] on div "Innovative Field Services" at bounding box center [224, 227] width 182 height 9
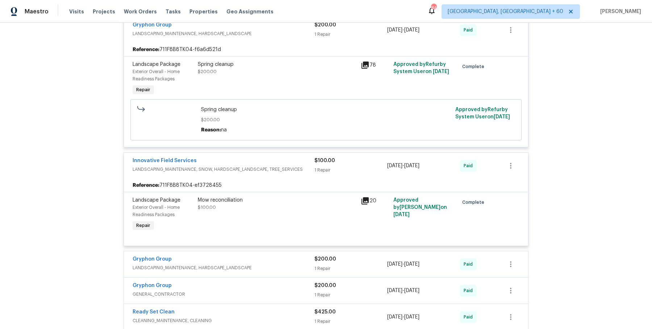
scroll to position [1058, 0]
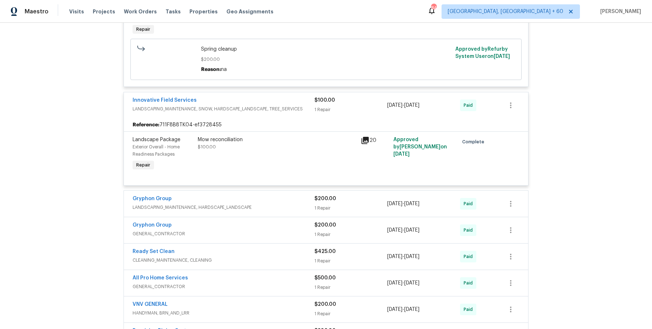
click at [287, 210] on span "LANDSCAPING_MAINTENANCE, HARDSCAPE_LANDSCAPE" at bounding box center [224, 207] width 182 height 7
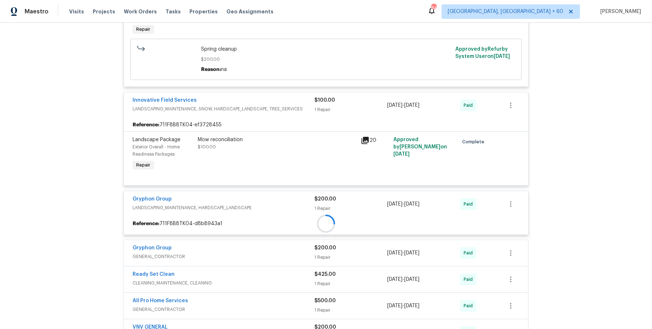
scroll to position [1112, 0]
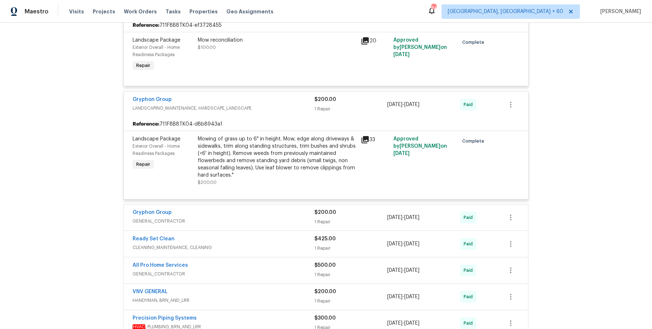
click at [283, 210] on div "Gryphon Group" at bounding box center [224, 213] width 182 height 9
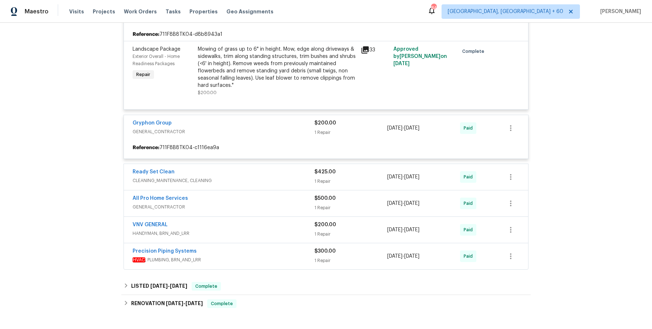
scroll to position [1248, 0]
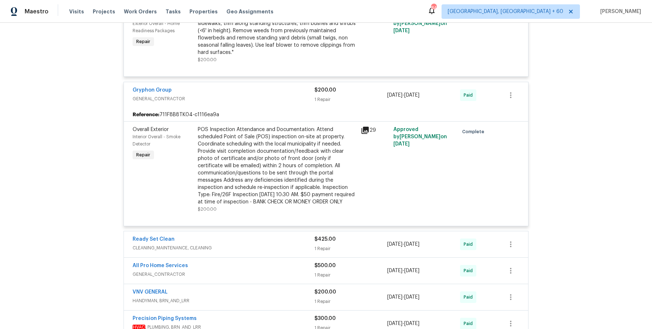
click at [276, 240] on div "Ready Set Clean" at bounding box center [224, 240] width 182 height 9
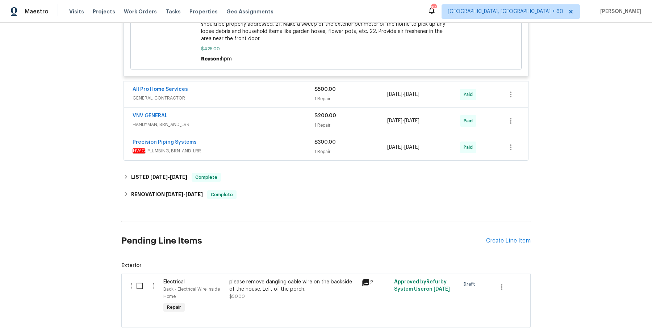
scroll to position [1792, 0]
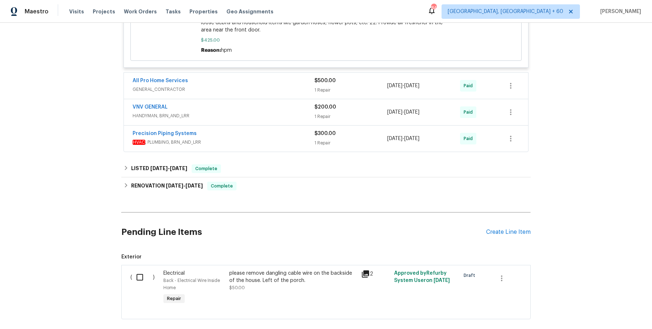
click at [307, 83] on div "All Pro Home Services" at bounding box center [224, 81] width 182 height 9
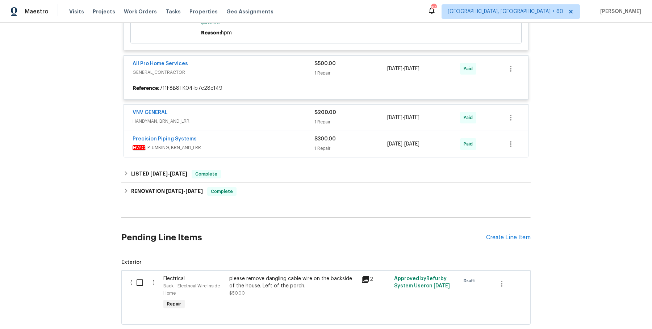
scroll to position [1812, 0]
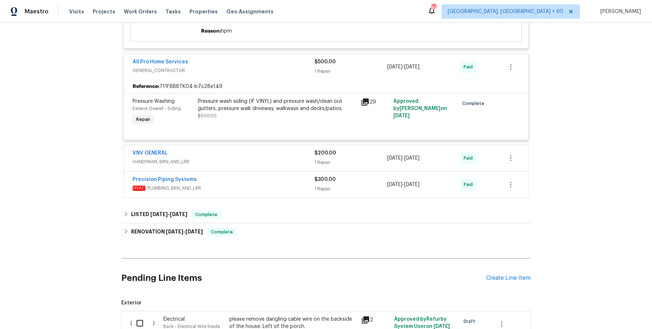
click at [290, 162] on span "HANDYMAN, BRN_AND_LRR" at bounding box center [224, 161] width 182 height 7
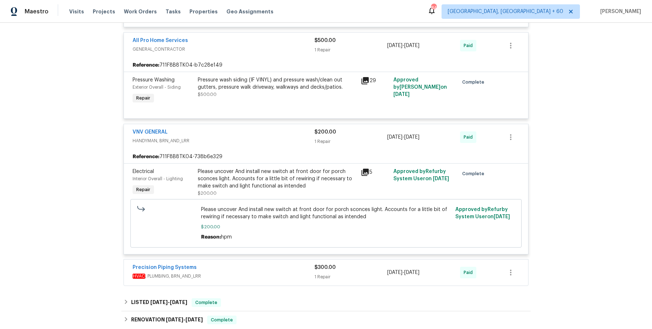
scroll to position [1834, 0]
click at [261, 263] on div "Precision Piping Systems" at bounding box center [224, 267] width 182 height 9
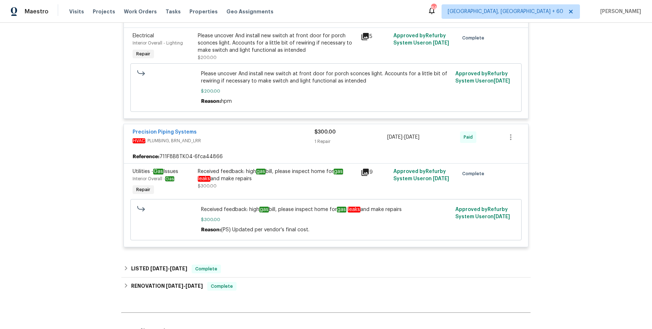
scroll to position [1980, 0]
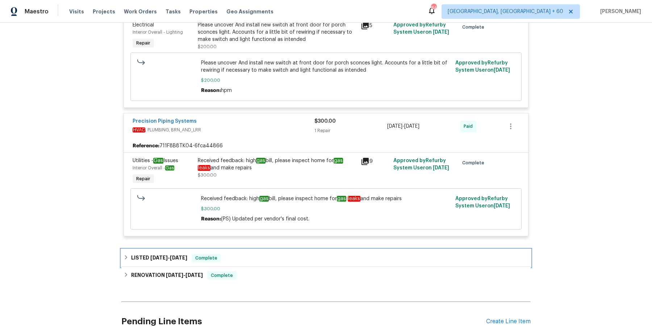
click at [262, 261] on div "LISTED [DATE] - [DATE] Complete" at bounding box center [326, 258] width 405 height 9
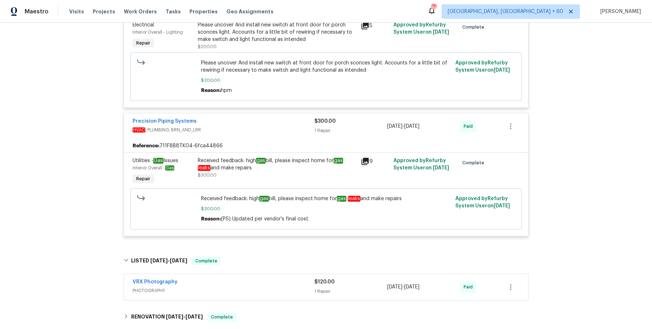
click at [252, 285] on div "VRX Photography" at bounding box center [224, 283] width 182 height 9
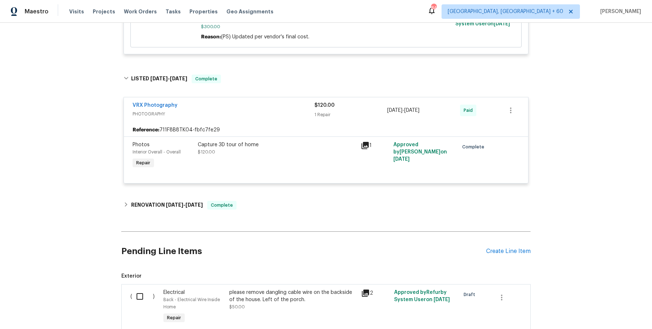
scroll to position [2219, 0]
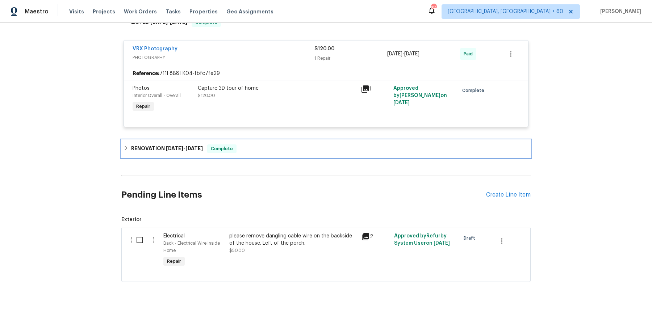
click at [296, 145] on div "RENOVATION [DATE] - [DATE] Complete" at bounding box center [326, 149] width 405 height 9
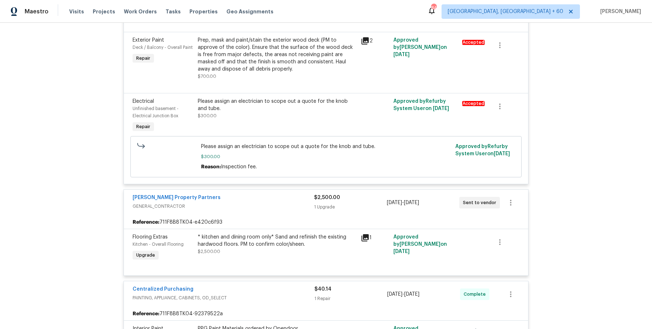
scroll to position [480, 0]
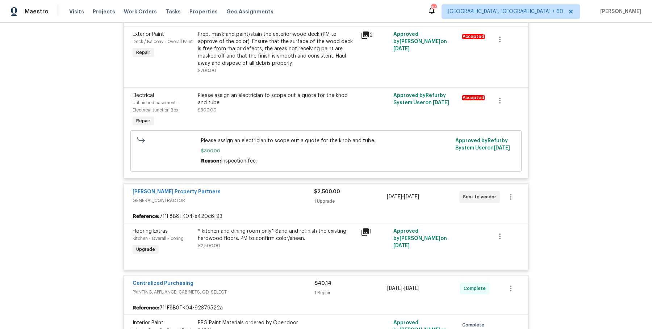
click at [282, 229] on div "* kitchen and dining room only* Sand and refinish the existing hardwood floors.…" at bounding box center [277, 235] width 159 height 14
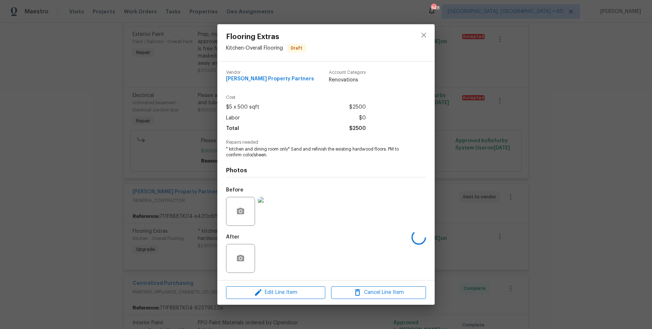
click at [475, 182] on div "Flooring Extras Kitchen - Overall Flooring Draft Vendor [PERSON_NAME] Property …" at bounding box center [326, 164] width 652 height 329
